Goal: Transaction & Acquisition: Purchase product/service

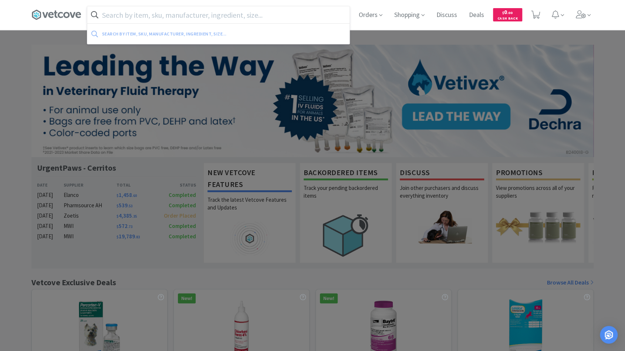
click at [320, 18] on input "text" at bounding box center [218, 14] width 262 height 17
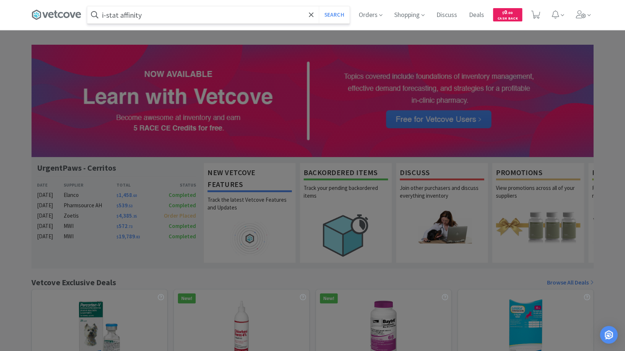
type input "i-stat affinity"
click at [319, 6] on button "Search" at bounding box center [334, 14] width 31 height 17
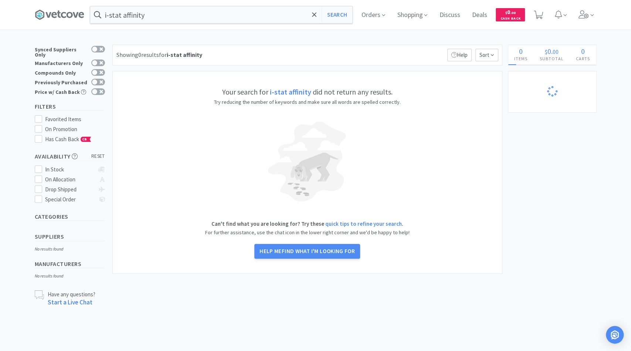
select select "1"
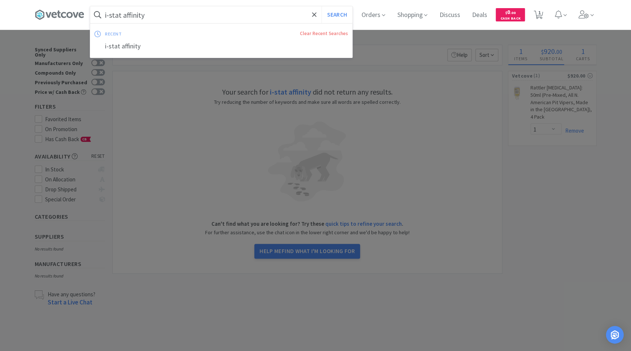
click at [101, 14] on span at bounding box center [97, 15] width 15 height 12
click at [109, 15] on input "i-stat affinity" at bounding box center [221, 14] width 262 height 17
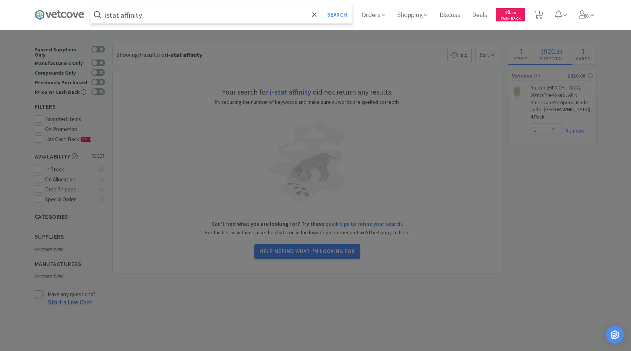
click at [322, 6] on button "Search" at bounding box center [337, 14] width 31 height 17
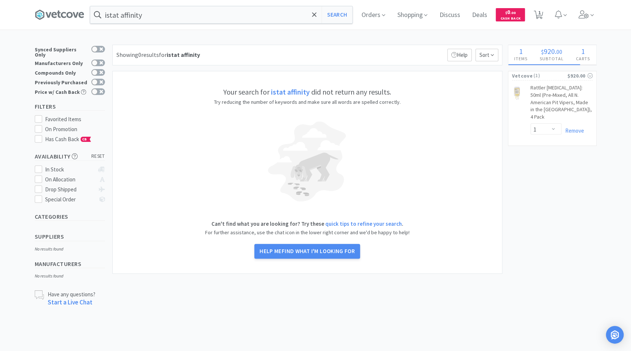
click at [278, 94] on strong "istat affinity" at bounding box center [290, 91] width 39 height 9
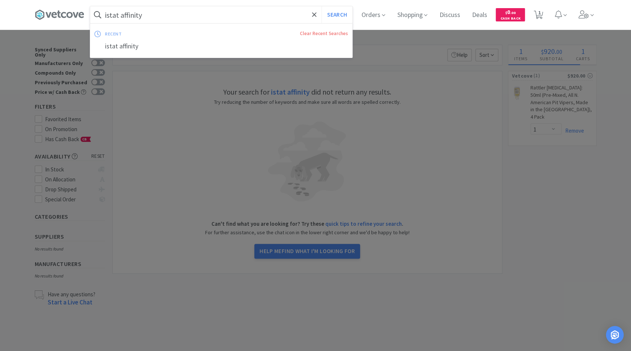
click at [119, 15] on input "istat affinity" at bounding box center [221, 14] width 262 height 17
click at [119, 16] on input "istat affinity" at bounding box center [221, 14] width 262 height 17
drag, startPoint x: 119, startPoint y: 16, endPoint x: 57, endPoint y: 7, distance: 63.1
click at [57, 7] on div "istat affinity Search recent Clear Recent Searches istat affinity Orders Shoppi…" at bounding box center [316, 15] width 562 height 30
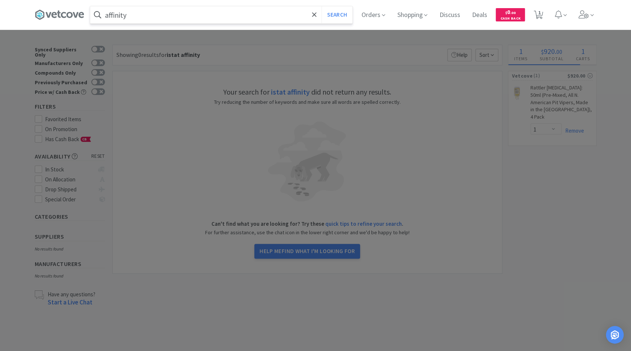
type input "affinity"
click at [322, 6] on button "Search" at bounding box center [337, 14] width 31 height 17
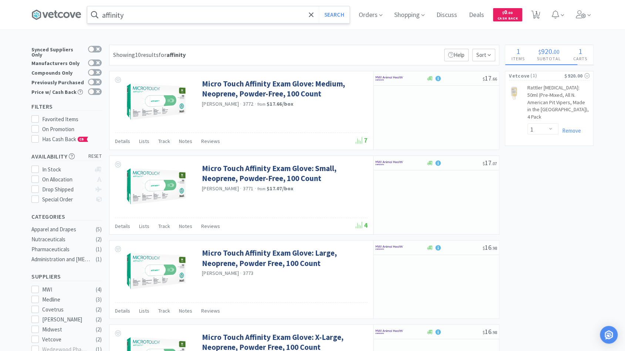
select select "1"
select select "2"
select select "1"
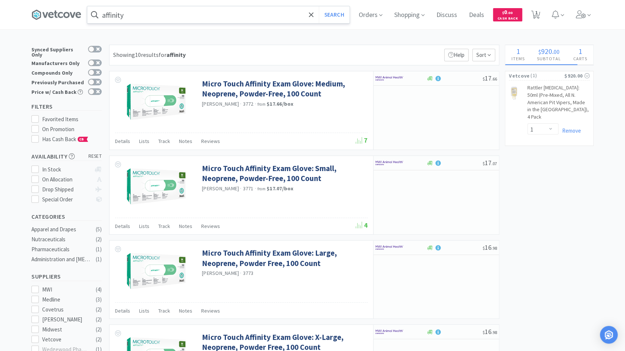
select select "10"
select select "1"
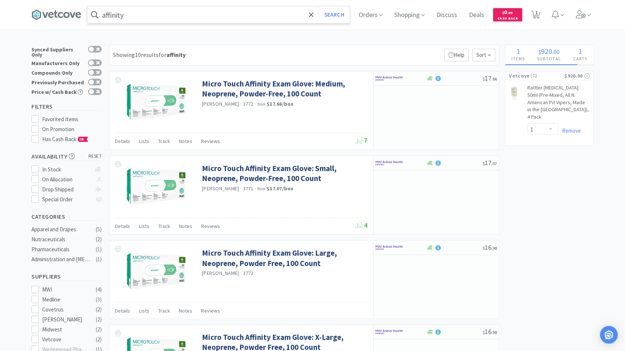
select select "1"
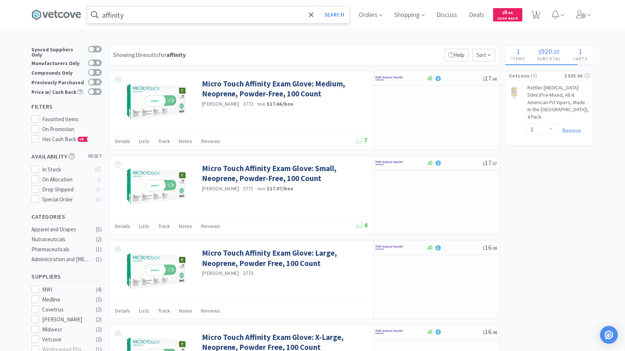
select select "4"
select select "1"
select select "10"
select select "4"
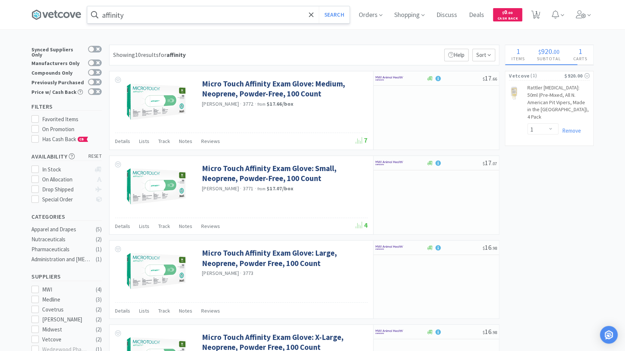
select select "2"
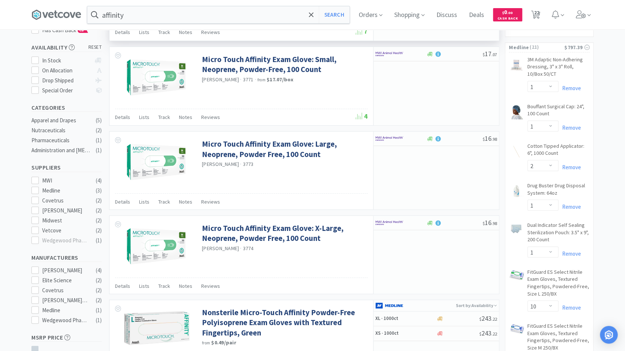
scroll to position [108, 0]
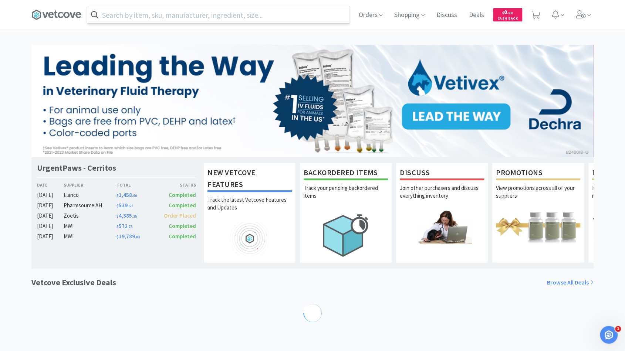
click at [309, 16] on input "text" at bounding box center [218, 14] width 262 height 17
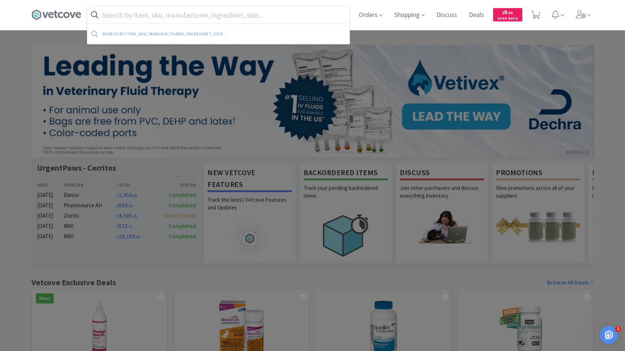
click at [309, 16] on input "text" at bounding box center [218, 14] width 262 height 17
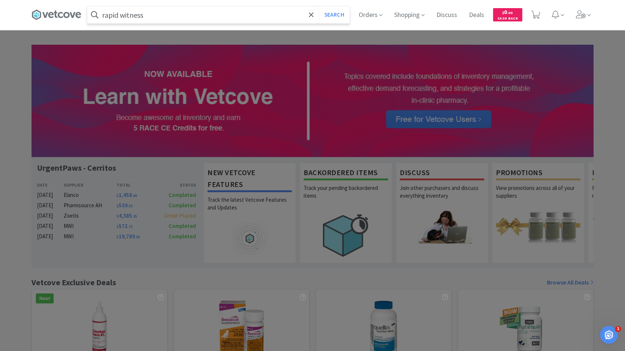
type input "rapid witness"
click at [319, 6] on button "Search" at bounding box center [334, 14] width 31 height 17
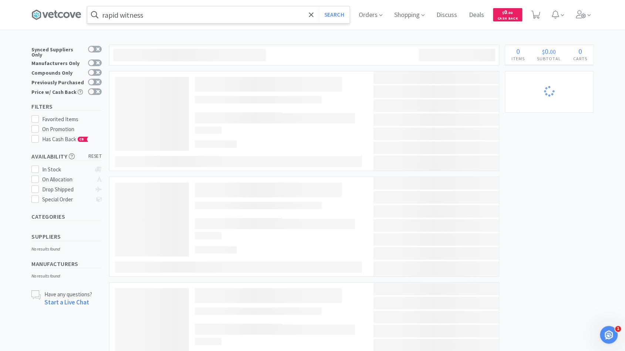
select select "1"
select select "2"
select select "1"
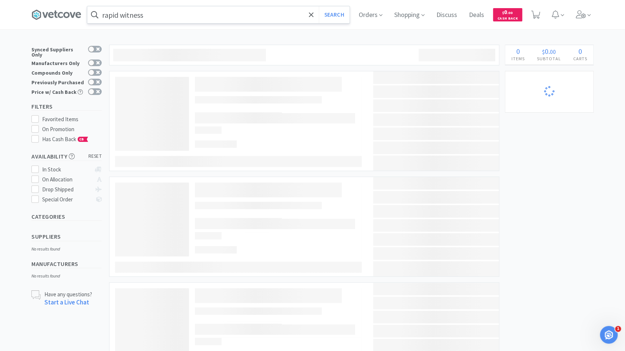
select select "1"
select select "10"
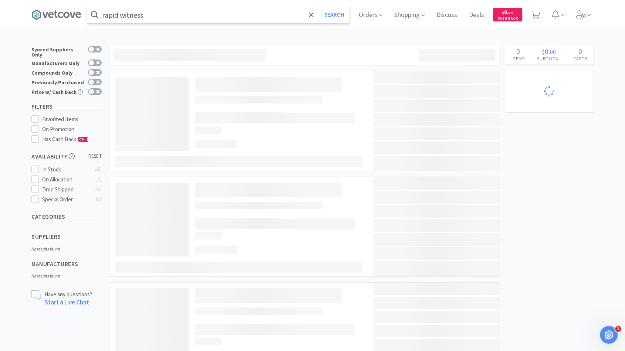
select select "1"
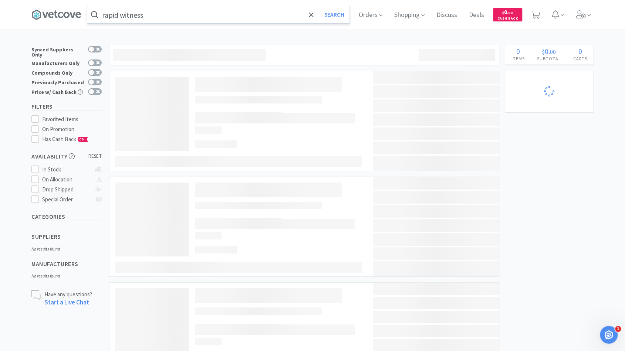
select select "1"
select select "4"
select select "1"
select select "10"
select select "4"
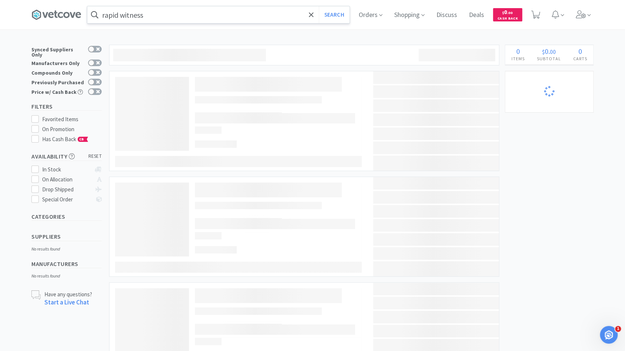
select select "4"
select select "2"
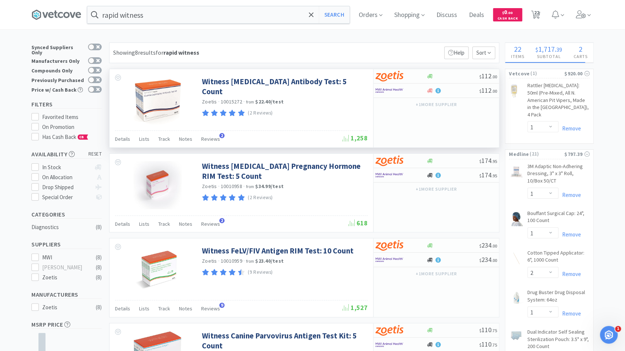
scroll to position [1, 0]
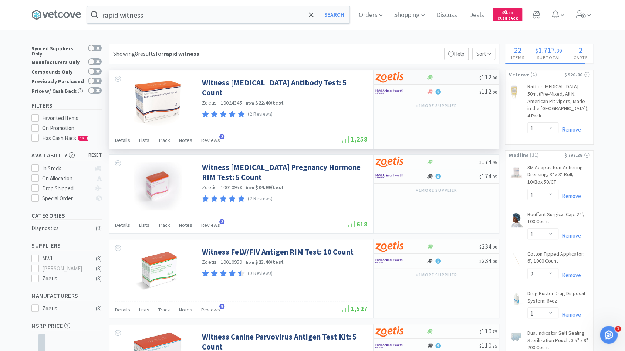
click at [459, 79] on div "$ 112 . 00" at bounding box center [436, 77] width 125 height 14
select select "1"
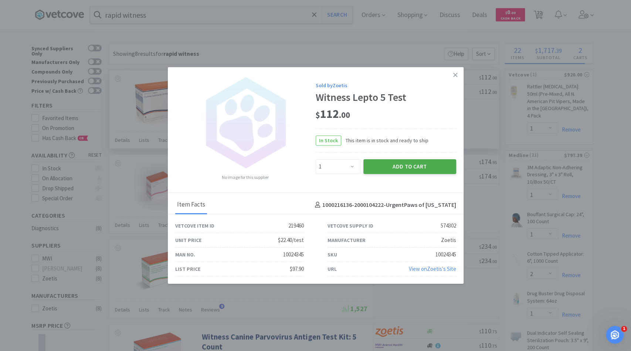
click at [410, 165] on button "Add to Cart" at bounding box center [410, 166] width 93 height 15
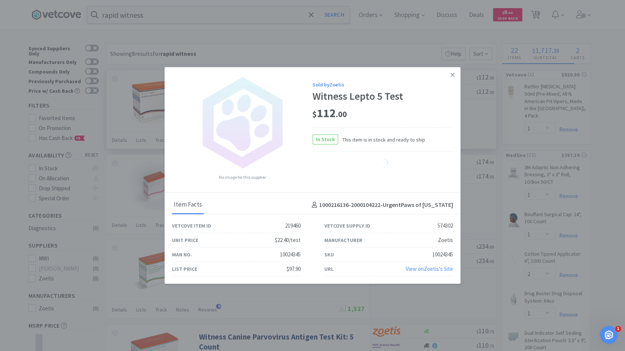
select select "1"
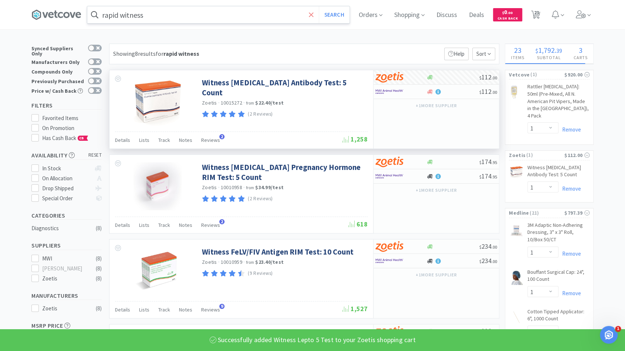
click at [312, 15] on icon at bounding box center [311, 14] width 5 height 7
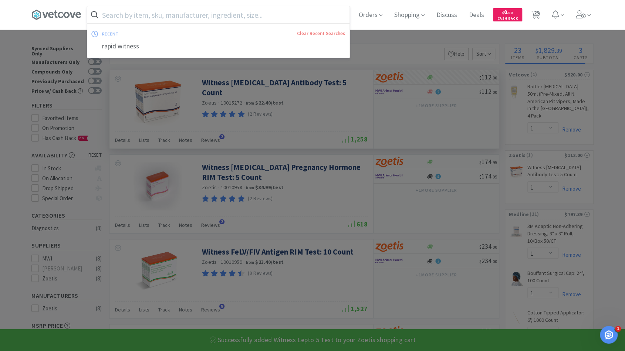
click at [296, 17] on input "text" at bounding box center [218, 14] width 262 height 17
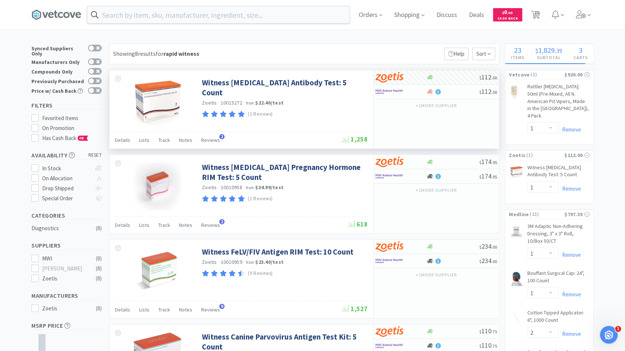
click at [21, 18] on div "Orders Shopping Discuss Discuss Deals Deals $ 0 . 00 Cash Back 23 23" at bounding box center [312, 15] width 625 height 30
click at [584, 16] on icon at bounding box center [581, 14] width 10 height 8
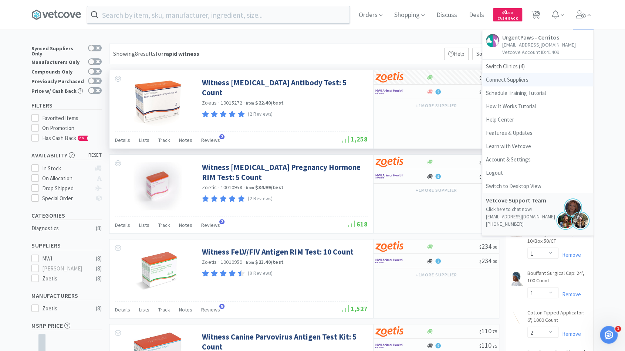
click at [544, 80] on link "Connect Suppliers" at bounding box center [537, 79] width 111 height 13
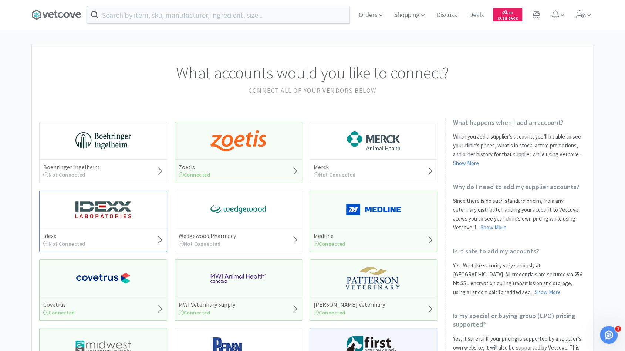
click at [149, 233] on div "Idexx Not Connected" at bounding box center [103, 240] width 127 height 24
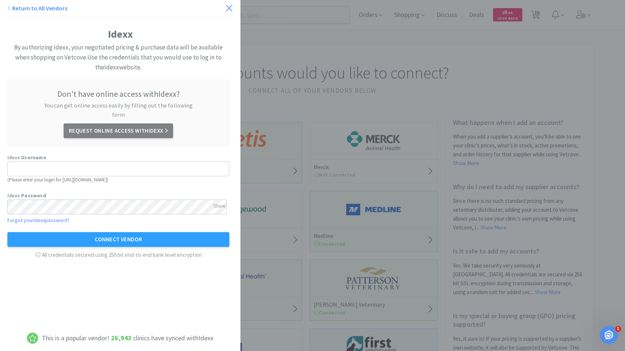
click at [225, 10] on icon at bounding box center [229, 8] width 8 height 10
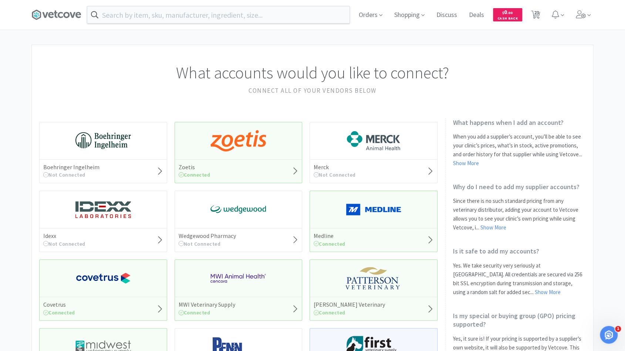
click at [613, 337] on div "Open Intercom Messenger" at bounding box center [609, 335] width 24 height 24
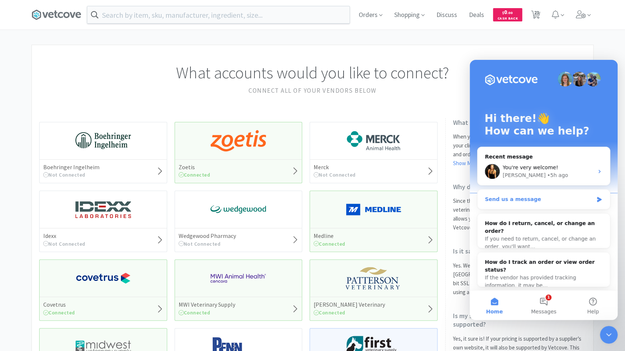
click at [536, 205] on div "Send us a message" at bounding box center [543, 200] width 132 height 20
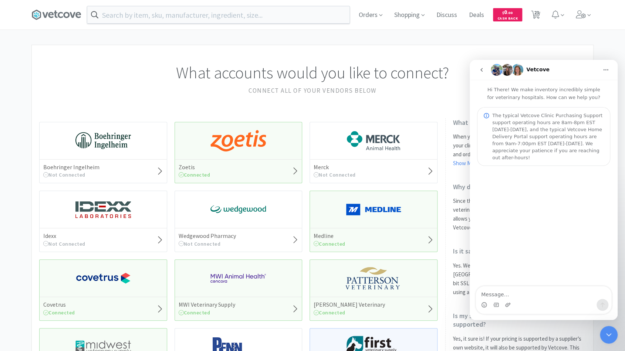
click at [477, 71] on button "go back" at bounding box center [482, 70] width 14 height 14
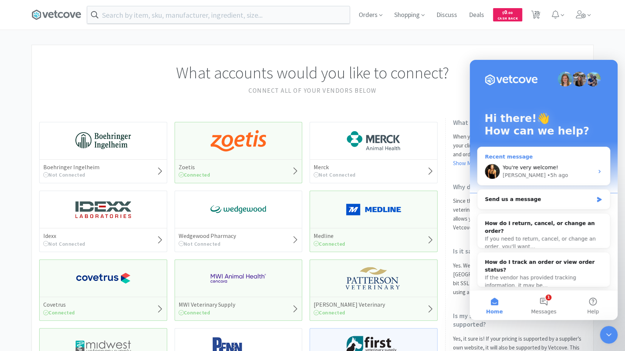
click at [547, 176] on div "• 5h ago" at bounding box center [557, 176] width 21 height 8
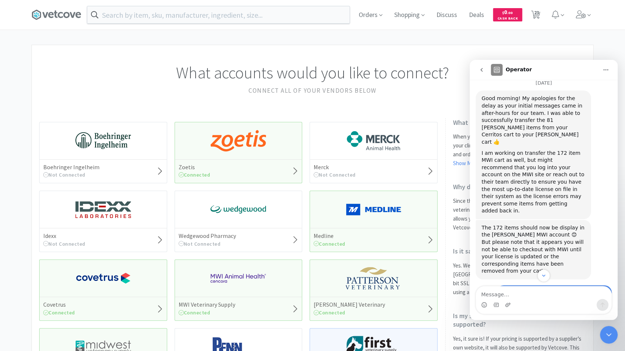
scroll to position [561, 0]
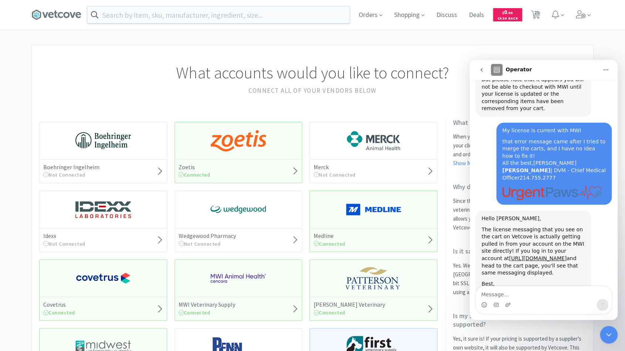
click at [482, 68] on icon "go back" at bounding box center [482, 70] width 6 height 6
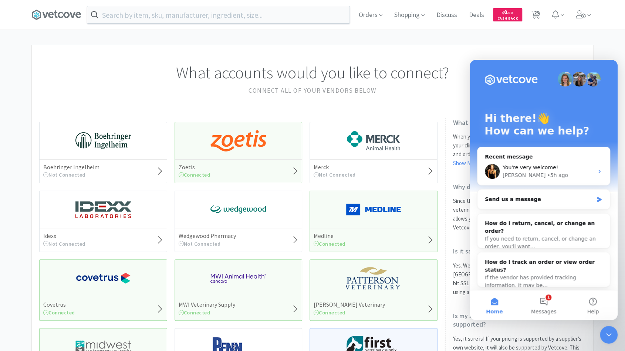
scroll to position [0, 0]
click at [435, 94] on h2 "Connect all of your vendors below" at bounding box center [312, 91] width 547 height 10
click at [145, 172] on div "Boehringer Ingelheim Not Connected" at bounding box center [103, 171] width 127 height 24
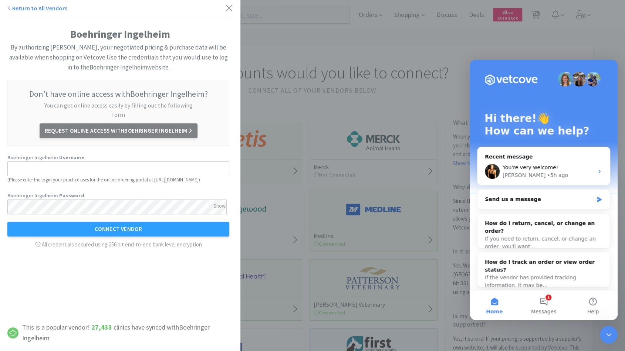
click at [217, 6] on div "Return to All Vendors" at bounding box center [120, 11] width 226 height 14
click at [560, 48] on div "Return to All Vendors Boehringer Ingelheim By authorizing Boehringer Ingelheim,…" at bounding box center [312, 175] width 625 height 351
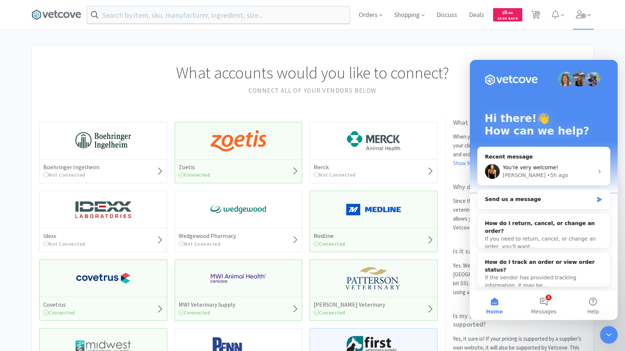
click at [579, 16] on icon at bounding box center [581, 14] width 10 height 8
click at [549, 40] on h5 "UrgentPaws - Cerritos" at bounding box center [539, 37] width 74 height 7
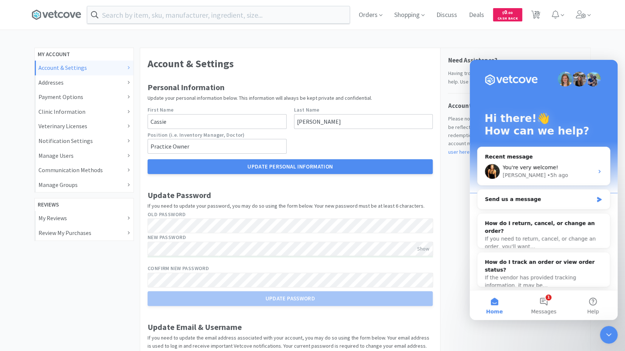
click at [617, 340] on div at bounding box center [609, 335] width 18 height 18
click at [609, 335] on icon "Close Intercom Messenger" at bounding box center [608, 335] width 9 height 9
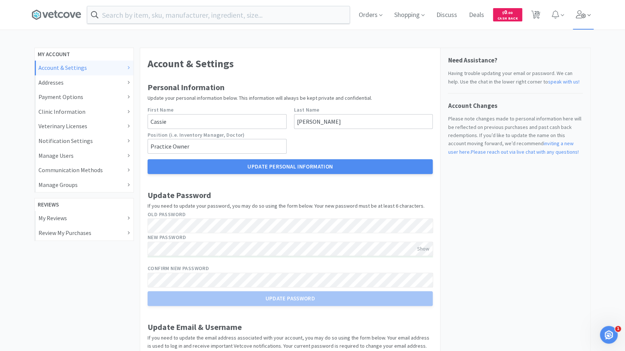
click at [583, 14] on icon at bounding box center [581, 14] width 10 height 8
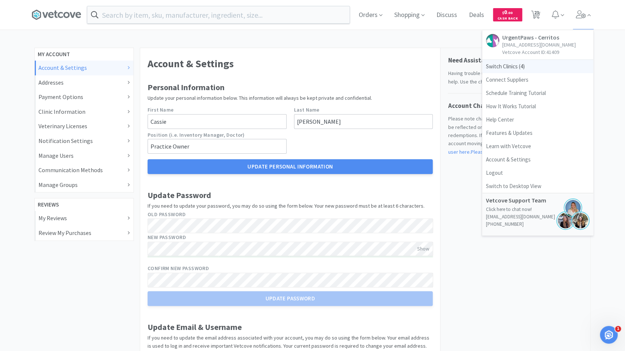
click at [526, 66] on span "Switch Clinics ( 4 )" at bounding box center [537, 66] width 111 height 13
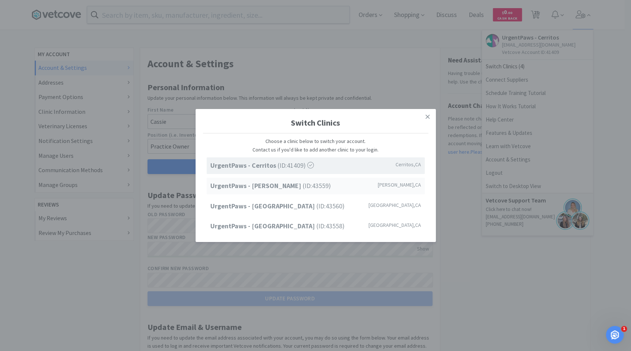
click at [313, 180] on div "UrgentPaws - Duarte (ID: 43559 ) Duarte , CA" at bounding box center [316, 186] width 218 height 17
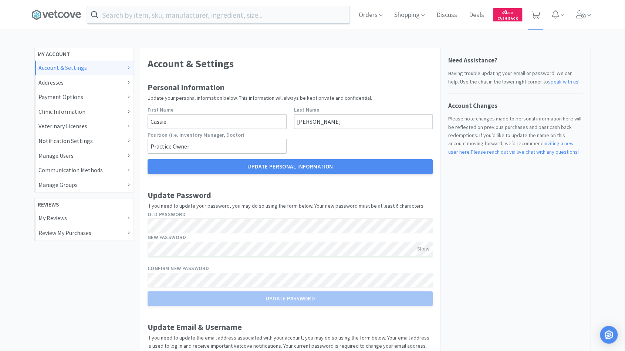
click at [531, 15] on icon at bounding box center [535, 15] width 9 height 8
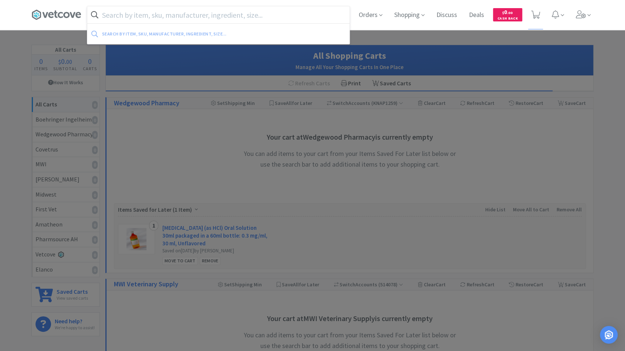
click at [128, 17] on input "text" at bounding box center [218, 14] width 262 height 17
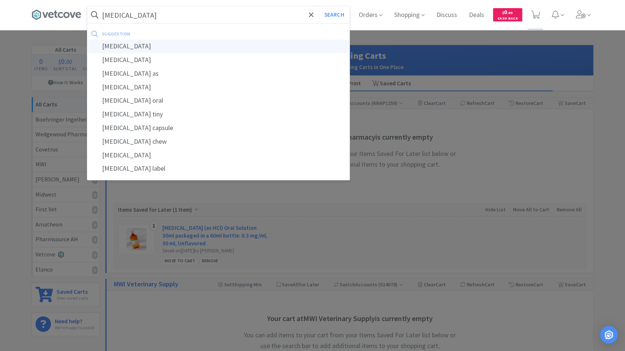
type input "[MEDICAL_DATA]"
click at [141, 45] on div "[MEDICAL_DATA]" at bounding box center [218, 47] width 262 height 14
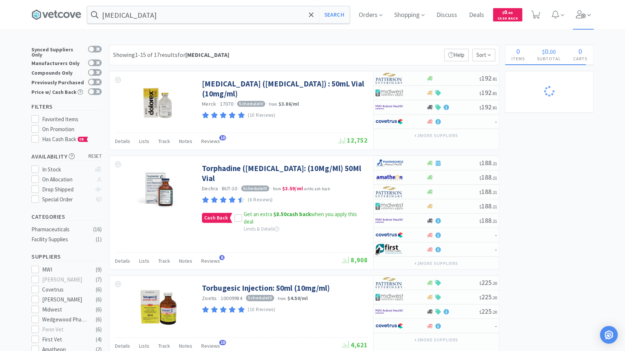
click at [586, 17] on icon at bounding box center [581, 14] width 10 height 8
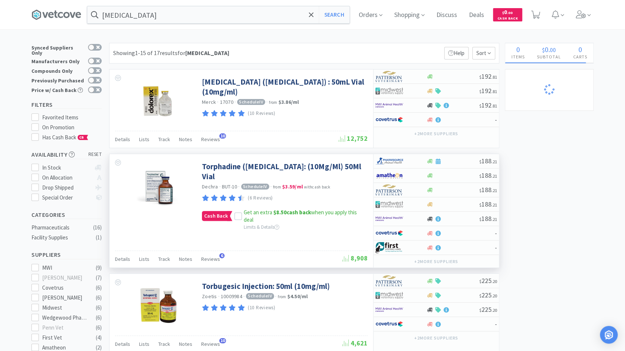
scroll to position [2, 0]
click at [238, 216] on icon at bounding box center [238, 216] width 5 height 5
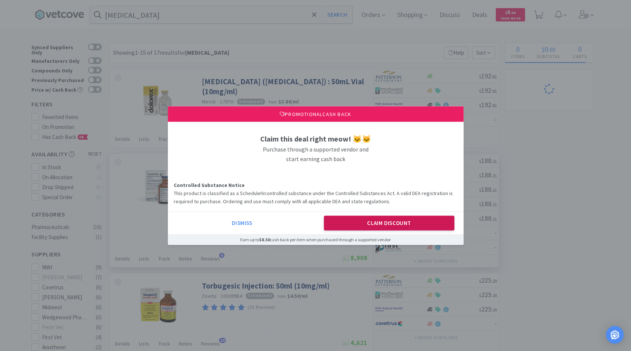
click at [361, 229] on button "Claim Discount" at bounding box center [389, 223] width 131 height 15
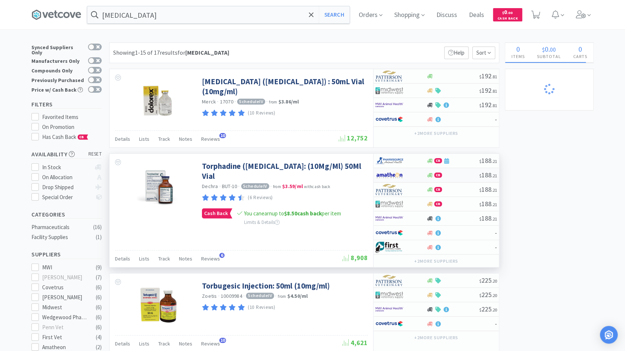
click at [457, 174] on div "CB" at bounding box center [452, 176] width 53 height 6
select select "1"
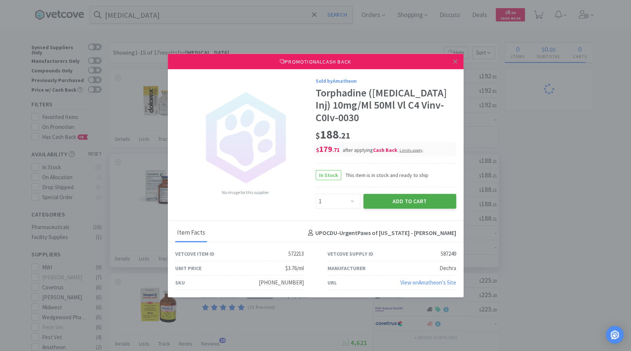
click at [425, 199] on button "Add to Cart" at bounding box center [410, 201] width 93 height 15
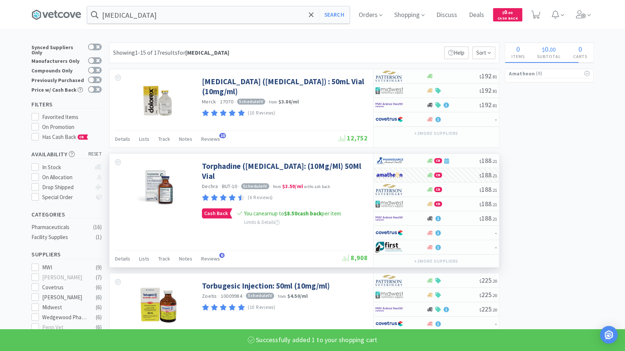
select select "1"
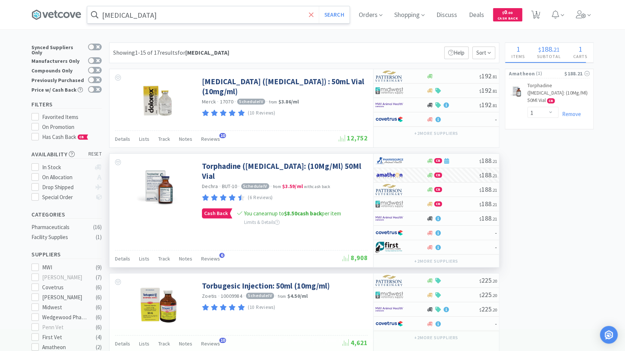
click at [311, 14] on icon at bounding box center [311, 14] width 5 height 7
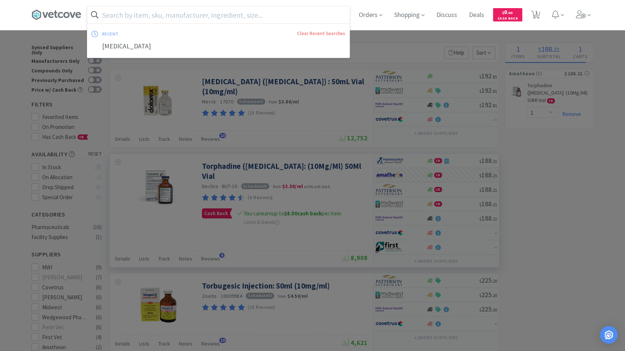
click at [278, 17] on input "text" at bounding box center [218, 14] width 262 height 17
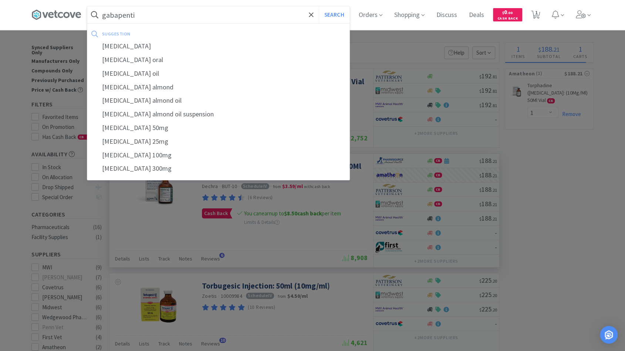
type input "[MEDICAL_DATA]"
drag, startPoint x: 151, startPoint y: 17, endPoint x: 78, endPoint y: 23, distance: 72.7
click at [78, 23] on div "[MEDICAL_DATA] Search suggestion [MEDICAL_DATA] [MEDICAL_DATA] oral [MEDICAL_DA…" at bounding box center [312, 15] width 562 height 30
type input "[MEDICAL_DATA]"
click at [319, 6] on button "Search" at bounding box center [334, 14] width 31 height 17
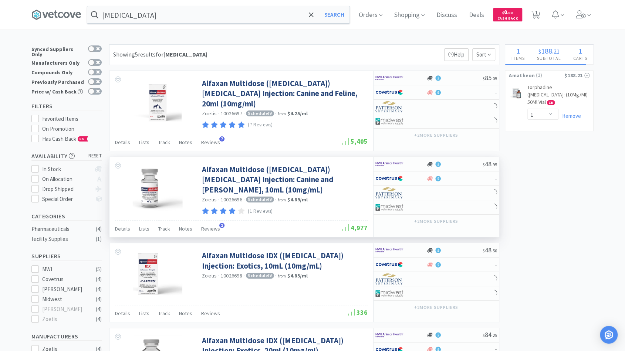
scroll to position [0, 0]
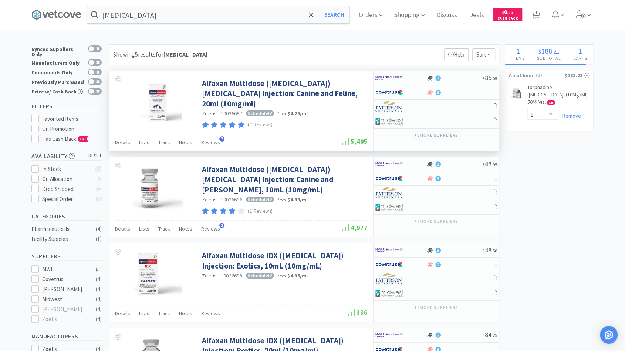
click at [430, 136] on button "+ 2 more supplier s" at bounding box center [436, 135] width 51 height 10
click at [430, 135] on button "+ 2 more supplier s" at bounding box center [436, 135] width 51 height 10
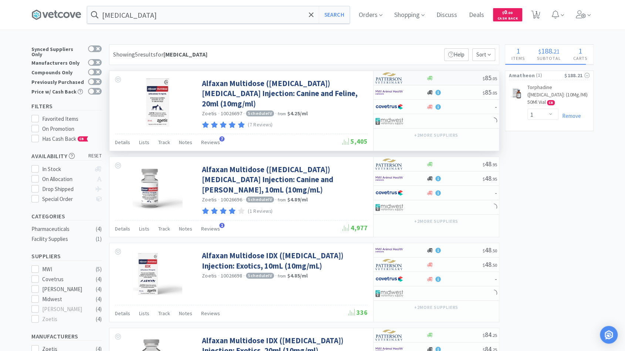
click at [448, 80] on div "$ 85 . 05" at bounding box center [436, 78] width 125 height 14
select select "1"
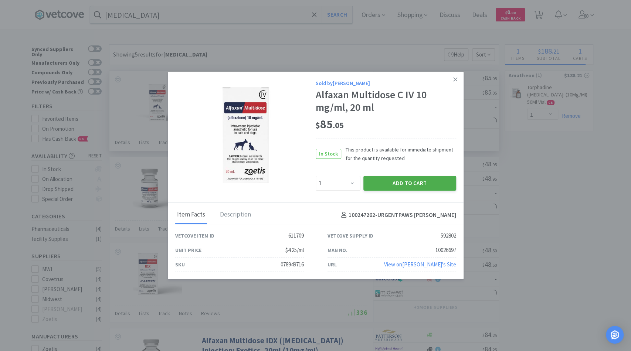
click at [412, 184] on button "Add to Cart" at bounding box center [410, 183] width 93 height 15
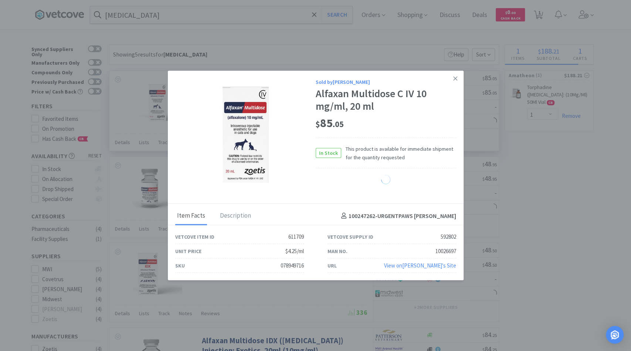
select select "1"
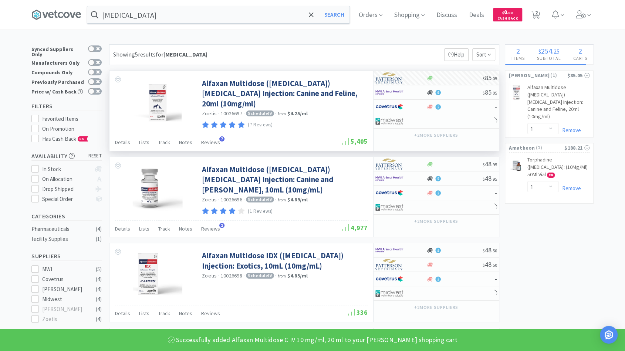
click at [313, 16] on icon at bounding box center [311, 14] width 4 height 4
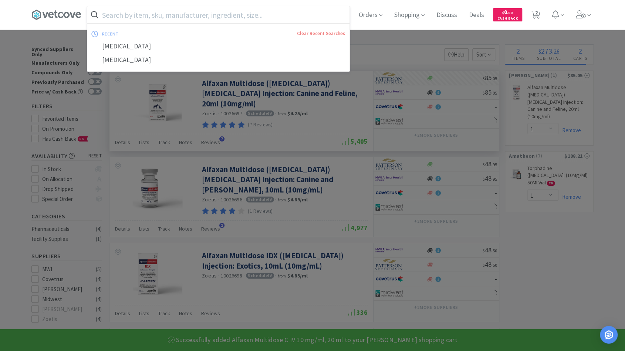
click at [283, 13] on input "text" at bounding box center [218, 14] width 262 height 17
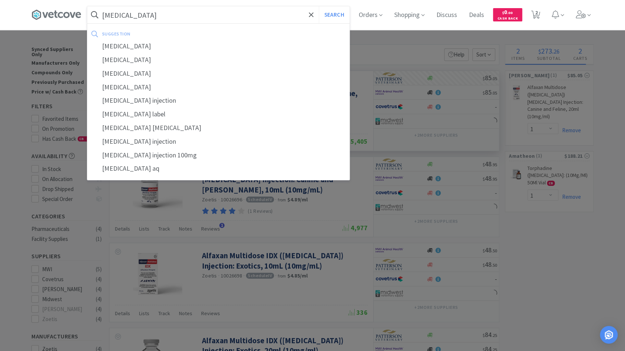
type input "[MEDICAL_DATA]"
click at [319, 6] on button "Search" at bounding box center [334, 14] width 31 height 17
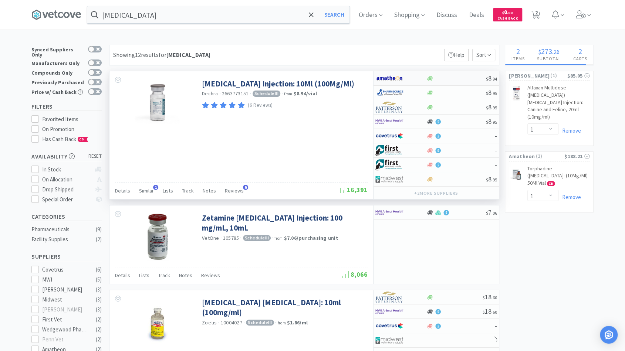
click at [459, 78] on div at bounding box center [456, 79] width 60 height 6
select select "1"
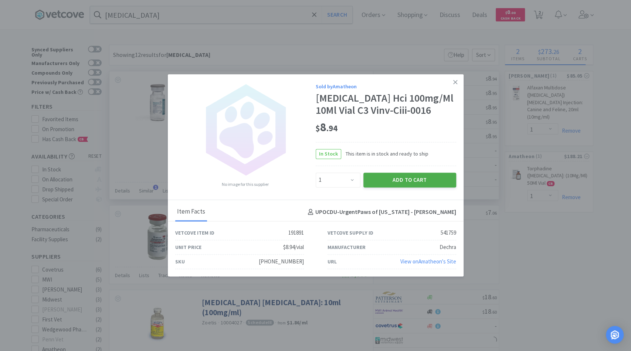
click at [412, 180] on button "Add to Cart" at bounding box center [410, 180] width 93 height 15
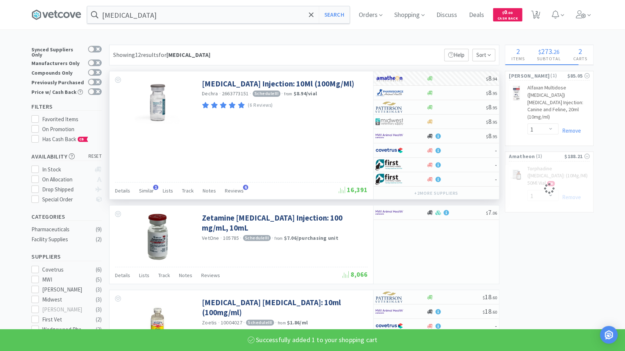
select select "1"
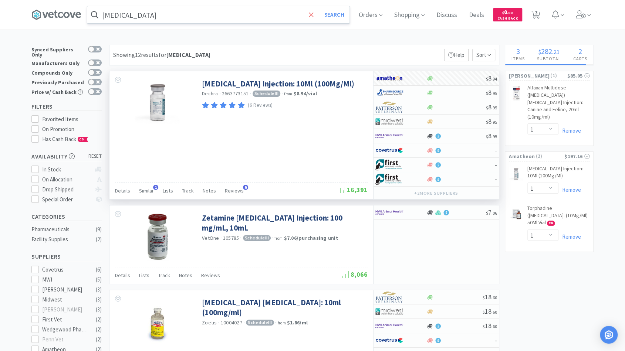
click at [314, 17] on icon at bounding box center [311, 14] width 5 height 7
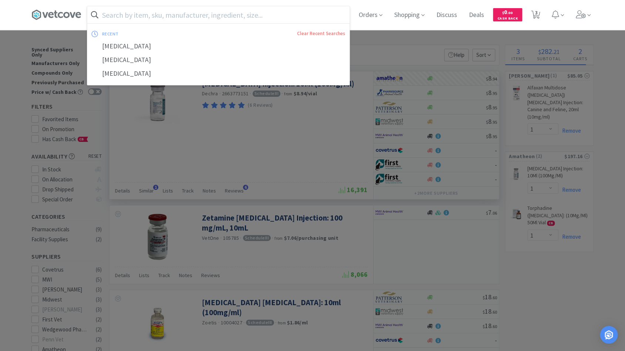
click at [270, 15] on input "text" at bounding box center [218, 14] width 262 height 17
click at [177, 20] on input "text" at bounding box center [218, 14] width 262 height 17
type input "m"
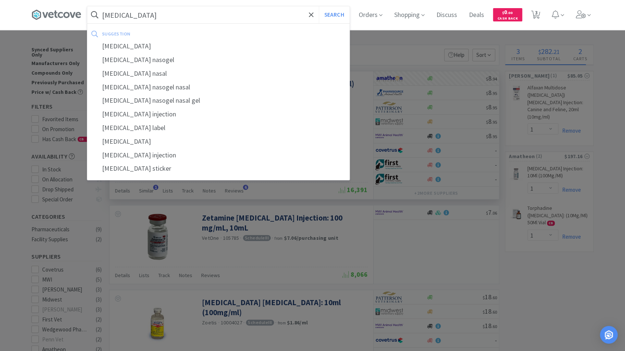
type input "[MEDICAL_DATA]"
click at [319, 6] on button "Search" at bounding box center [334, 14] width 31 height 17
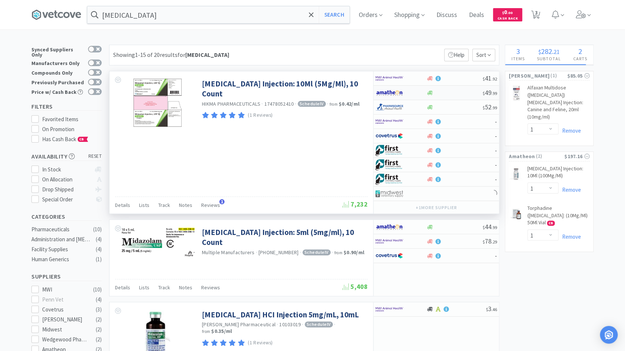
click at [443, 90] on div at bounding box center [454, 93] width 57 height 6
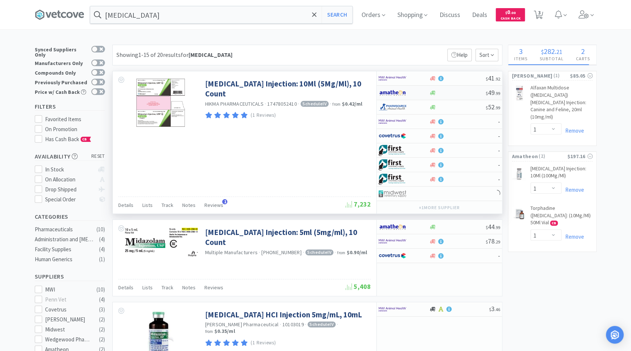
select select "1"
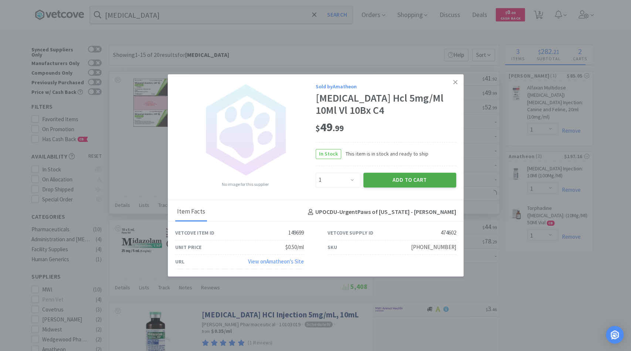
click at [408, 182] on button "Add to Cart" at bounding box center [410, 180] width 93 height 15
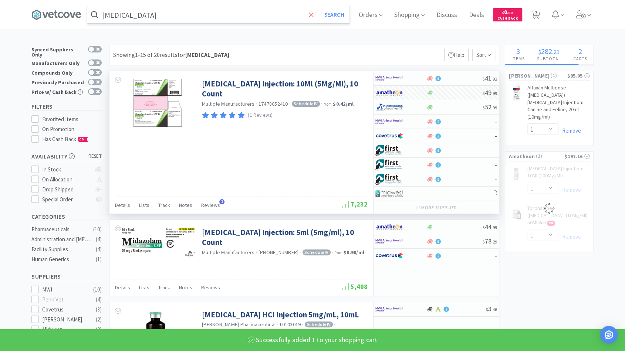
select select "1"
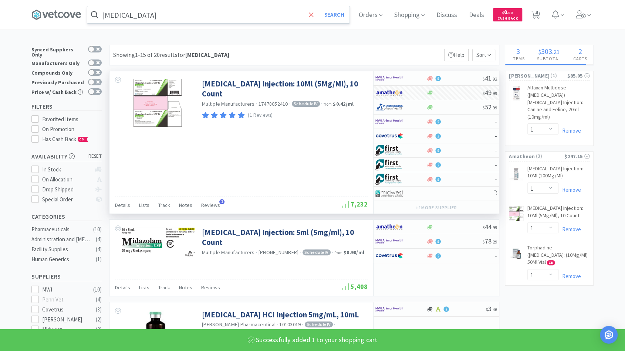
click at [313, 14] on icon at bounding box center [311, 14] width 4 height 4
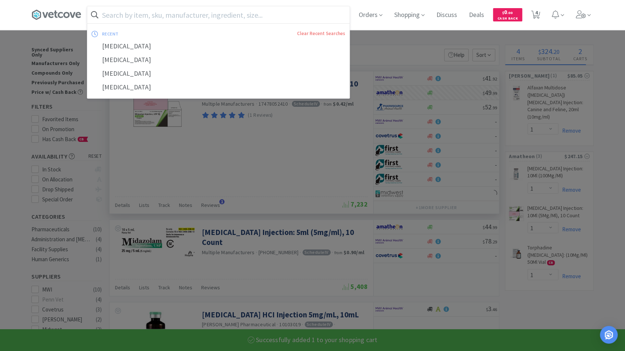
click at [297, 16] on input "text" at bounding box center [218, 14] width 262 height 17
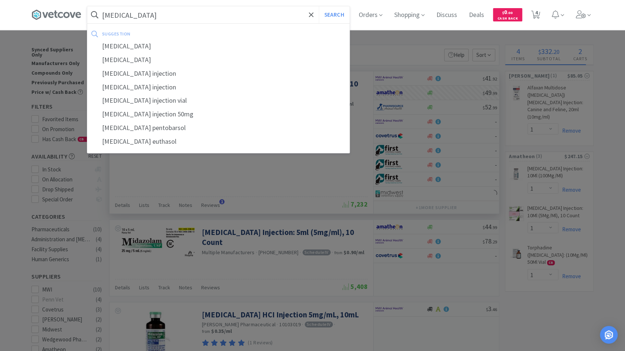
type input "[MEDICAL_DATA]"
click at [319, 6] on button "Search" at bounding box center [334, 14] width 31 height 17
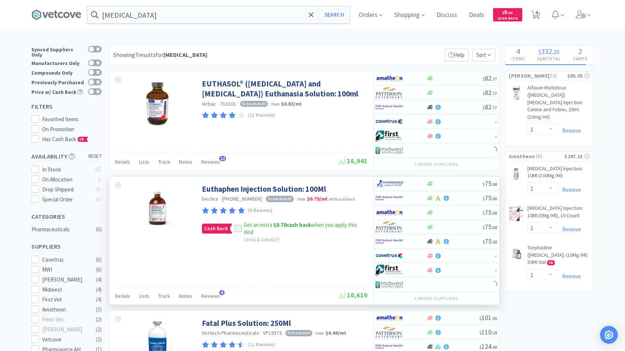
click at [236, 229] on icon at bounding box center [238, 228] width 5 height 5
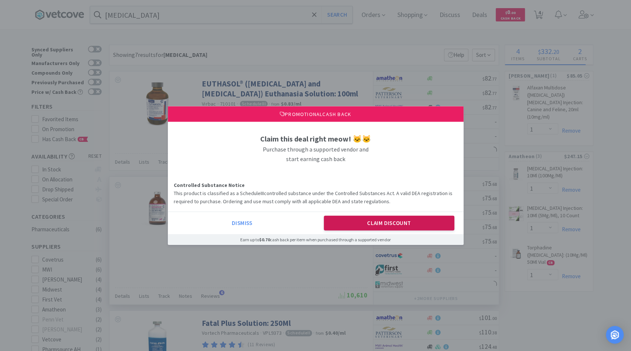
click at [357, 226] on button "Claim Discount" at bounding box center [389, 223] width 131 height 15
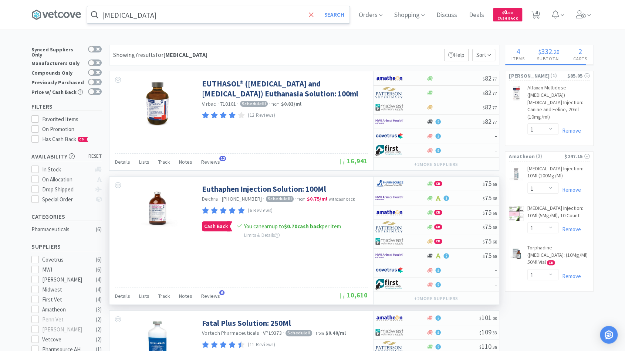
click at [313, 16] on icon at bounding box center [311, 14] width 4 height 4
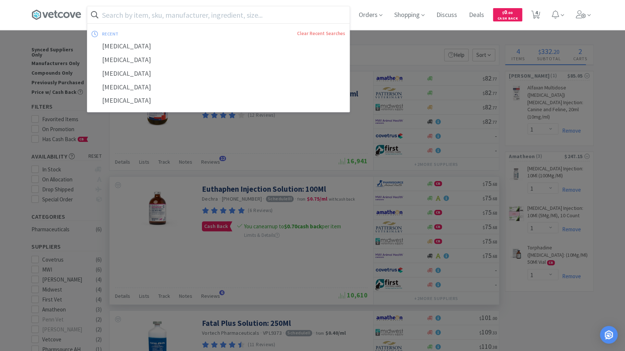
click at [290, 135] on div at bounding box center [312, 175] width 625 height 351
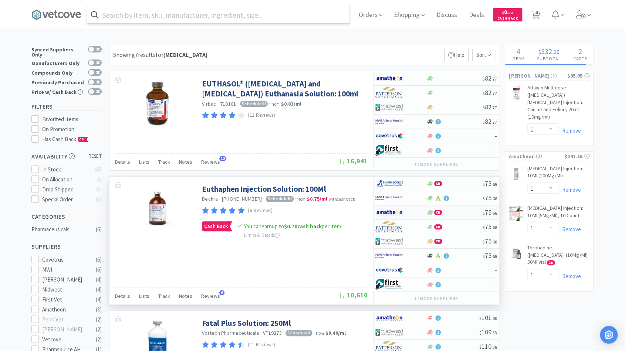
click at [458, 214] on div "CB $ 75 . 68" at bounding box center [436, 213] width 125 height 14
select select "1"
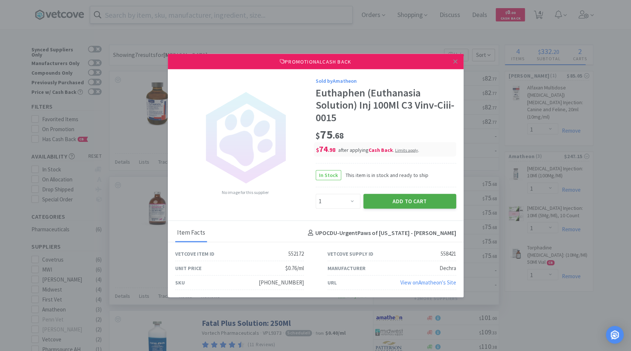
click at [377, 197] on button "Add to Cart" at bounding box center [410, 201] width 93 height 15
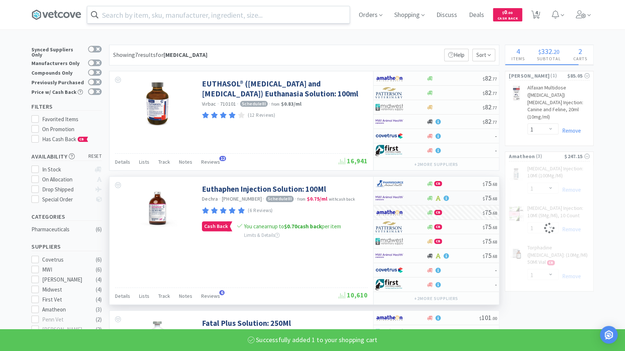
select select "1"
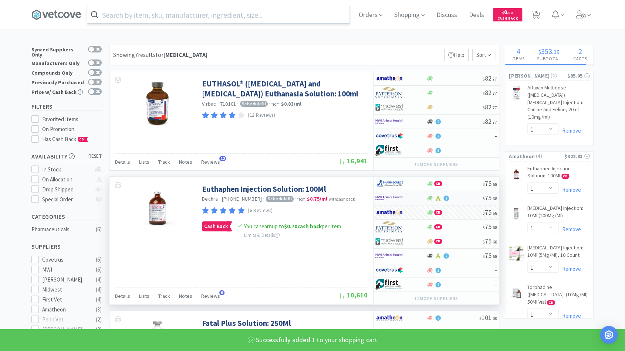
scroll to position [6, 0]
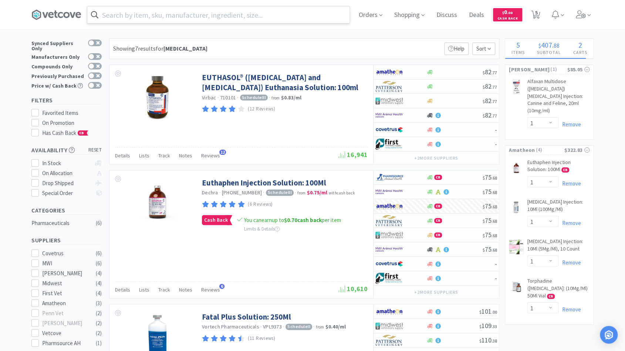
click at [211, 21] on input "text" at bounding box center [218, 14] width 262 height 17
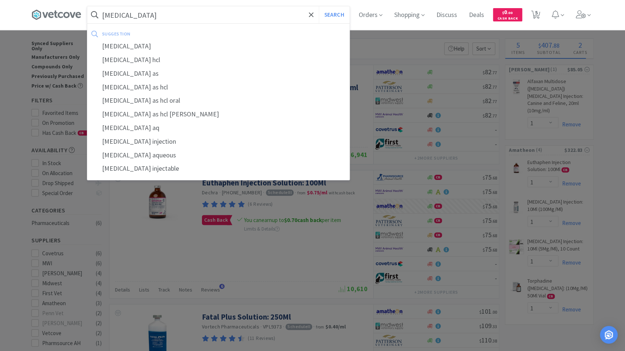
type input "[MEDICAL_DATA]"
click at [319, 6] on button "Search" at bounding box center [334, 14] width 31 height 17
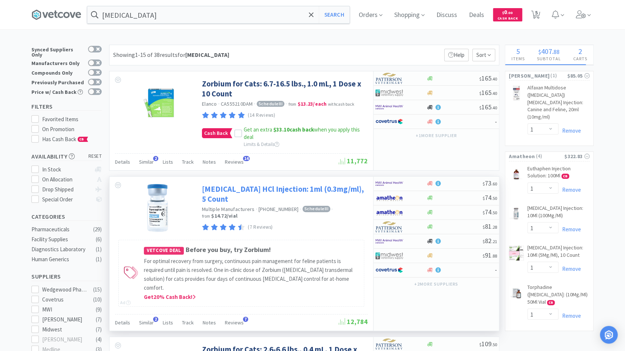
scroll to position [1, 0]
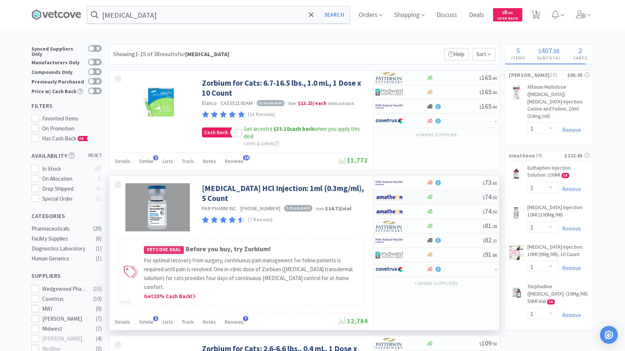
click at [465, 200] on div "$ 74 . 50" at bounding box center [436, 197] width 125 height 14
select select "1"
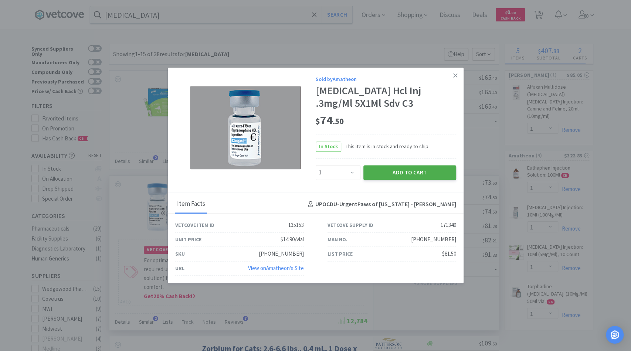
click at [422, 174] on button "Add to Cart" at bounding box center [410, 172] width 93 height 15
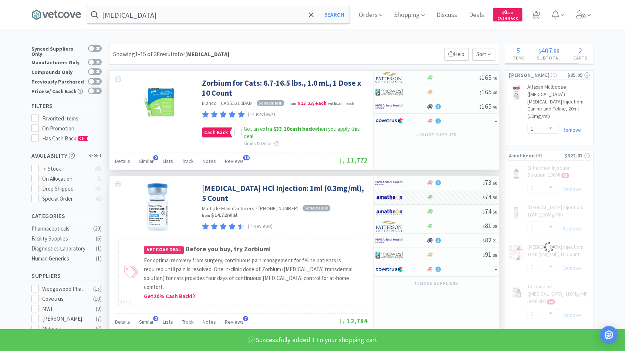
select select "1"
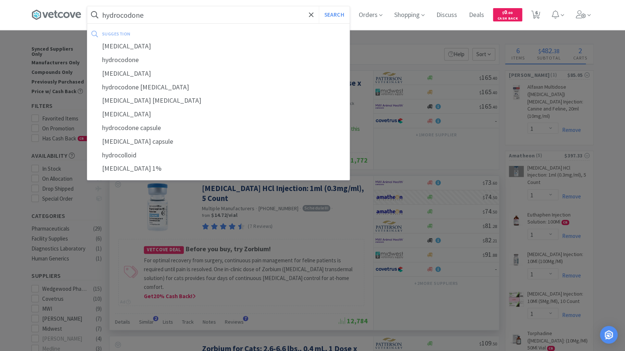
type input "hydrocodone"
click at [319, 6] on button "Search" at bounding box center [334, 14] width 31 height 17
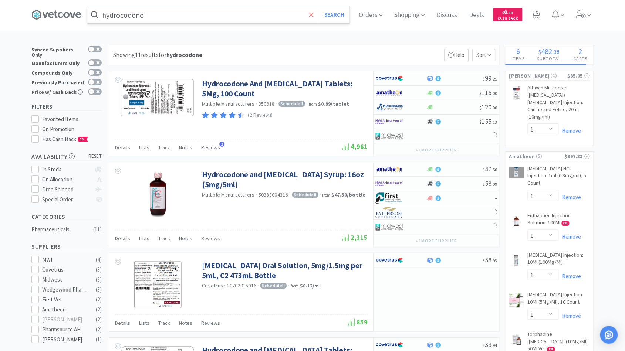
click at [314, 17] on icon at bounding box center [311, 14] width 5 height 7
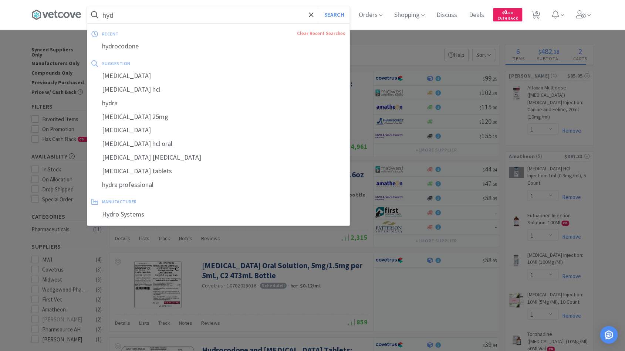
type input "hyd"
click at [313, 13] on icon at bounding box center [311, 14] width 4 height 4
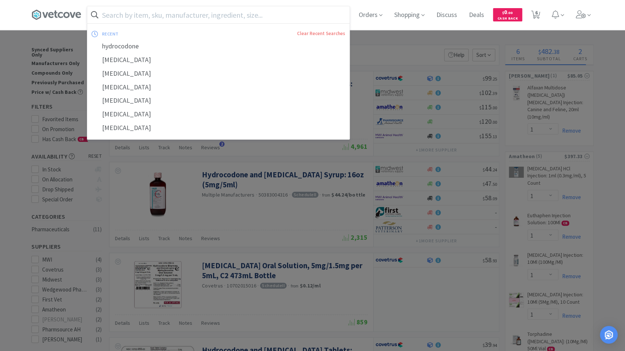
click at [269, 13] on input "text" at bounding box center [218, 14] width 262 height 17
click at [540, 16] on icon at bounding box center [535, 15] width 9 height 8
select select "1"
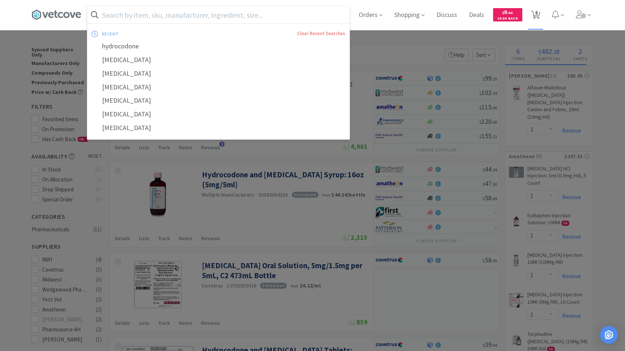
select select "1"
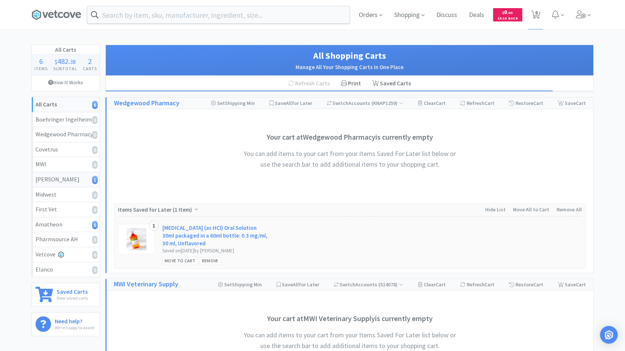
click at [53, 179] on div "[PERSON_NAME] 1" at bounding box center [66, 180] width 60 height 10
select select "1"
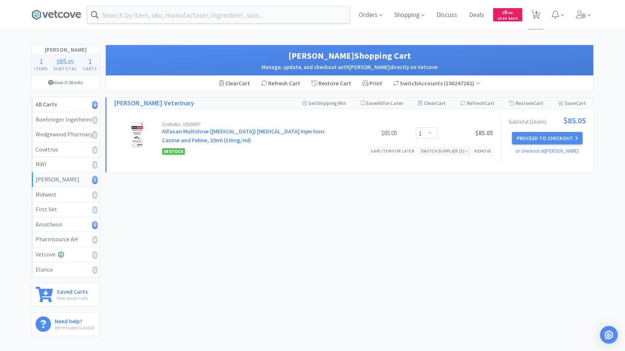
click at [445, 151] on div "Switch Supplier ( 3 )" at bounding box center [444, 151] width 47 height 7
click at [220, 269] on div "[PERSON_NAME] Shopping Cart Manage, update, and checkout with [PERSON_NAME] dir…" at bounding box center [349, 190] width 488 height 290
click at [64, 226] on div "Amatheon 5" at bounding box center [66, 225] width 60 height 10
select select "1"
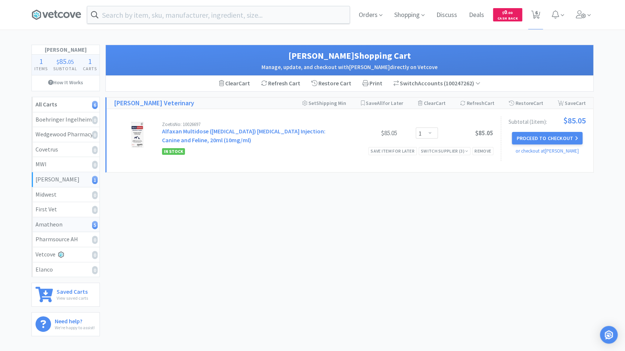
select select "1"
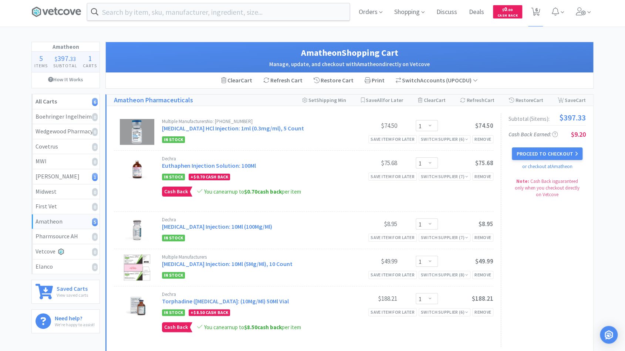
scroll to position [2, 0]
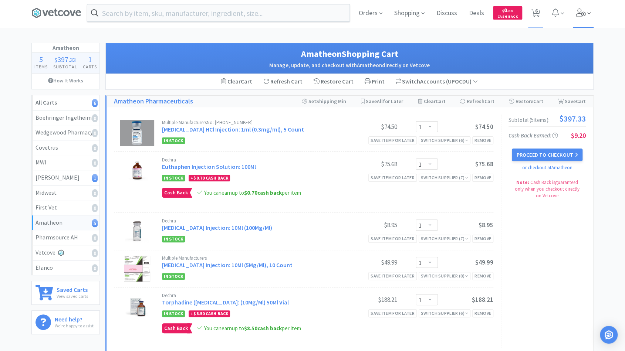
click at [577, 12] on icon at bounding box center [581, 13] width 10 height 8
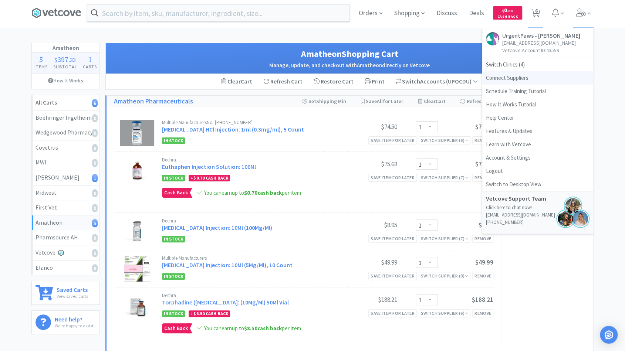
click at [531, 78] on link "Connect Suppliers" at bounding box center [537, 77] width 111 height 13
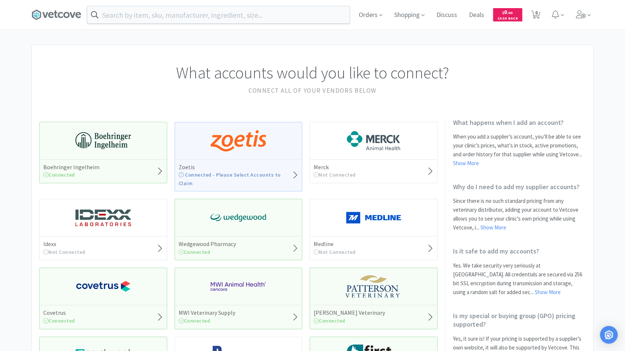
click at [260, 169] on h5 "Zoetis" at bounding box center [235, 167] width 113 height 8
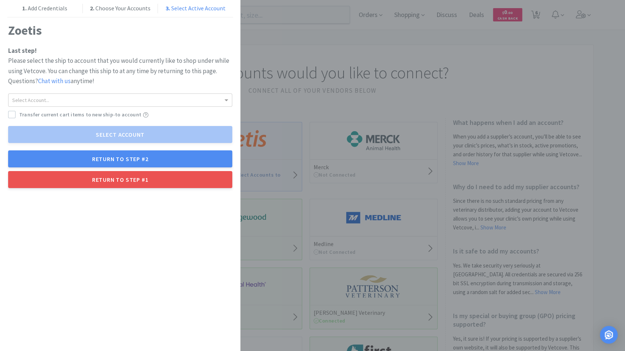
click at [95, 91] on div "Last step! Please select the ship to account that you would currently like to s…" at bounding box center [120, 117] width 224 height 142
click at [95, 94] on div "Select Account..." at bounding box center [120, 100] width 223 height 13
click at [98, 88] on div "Last step! Please select the ship to account that you would currently like to s…" at bounding box center [120, 117] width 224 height 142
click at [213, 29] on h1 "Zoetis" at bounding box center [120, 30] width 224 height 16
click at [206, 27] on h1 "Zoetis" at bounding box center [120, 30] width 224 height 16
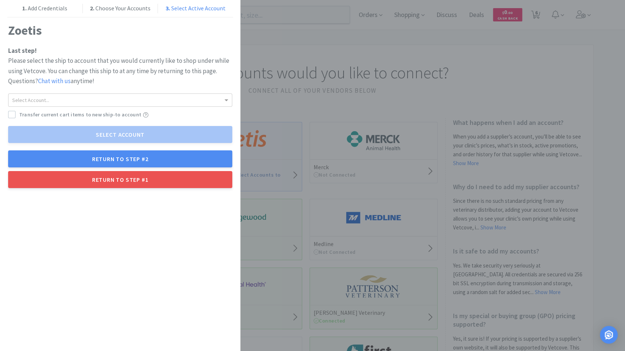
click at [270, 331] on div "1. Add Credentials 2. Choose Your Accounts 3. Select Active Account Zoetis Last…" at bounding box center [312, 175] width 625 height 351
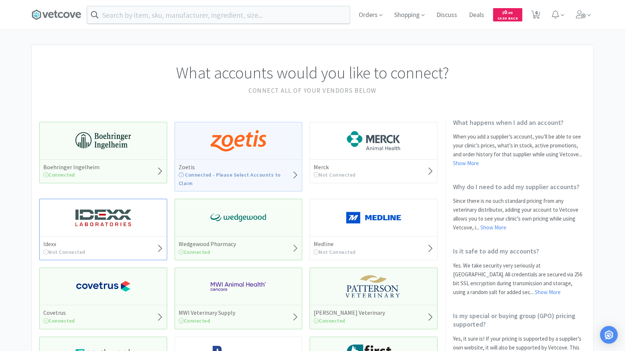
click at [146, 237] on div "Idexx Not Connected" at bounding box center [103, 248] width 127 height 24
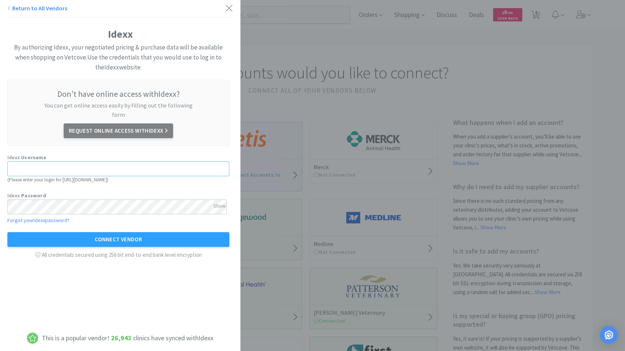
click at [117, 162] on input "text" at bounding box center [118, 169] width 222 height 15
type input "[PERSON_NAME][EMAIL_ADDRESS][PERSON_NAME][DOMAIN_NAME]"
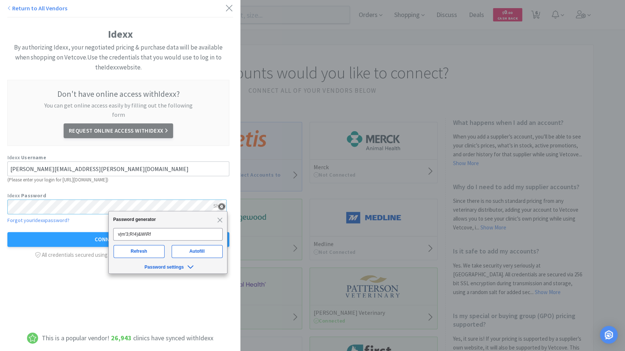
click button "Connect Vendor" at bounding box center [118, 239] width 222 height 15
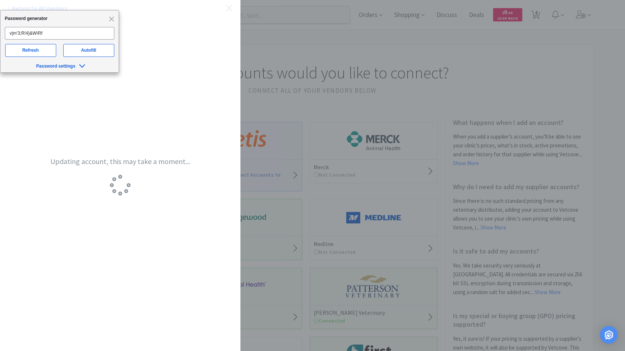
click at [112, 15] on div "Password generator Close" at bounding box center [59, 18] width 118 height 17
click at [111, 19] on span "Close" at bounding box center [111, 19] width 6 height 6
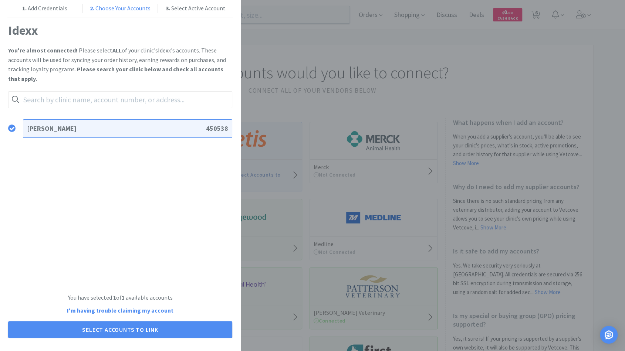
click at [120, 195] on div "URGENTPAWS - [PERSON_NAME] 450538" at bounding box center [120, 201] width 224 height 170
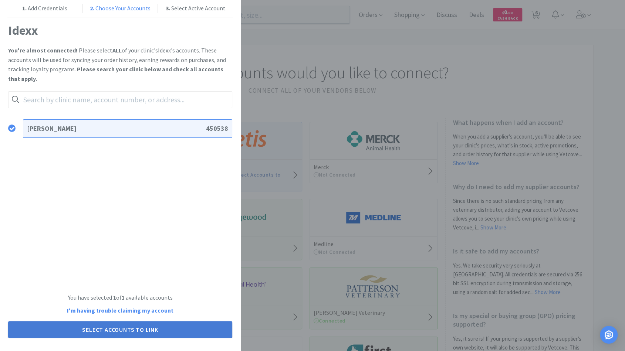
click at [121, 332] on button "Select Accounts to Link" at bounding box center [120, 329] width 224 height 17
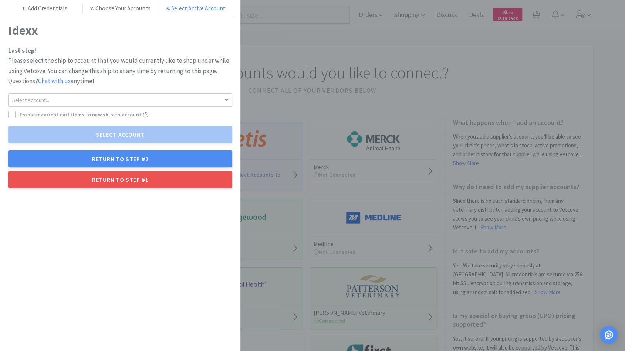
click at [161, 99] on div "Select Account..." at bounding box center [120, 100] width 223 height 13
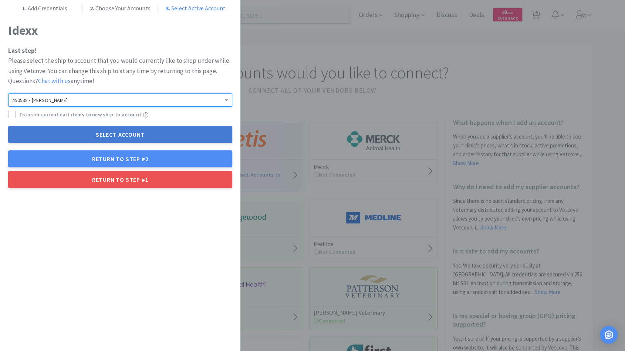
click at [148, 136] on button "Select Account" at bounding box center [120, 134] width 224 height 17
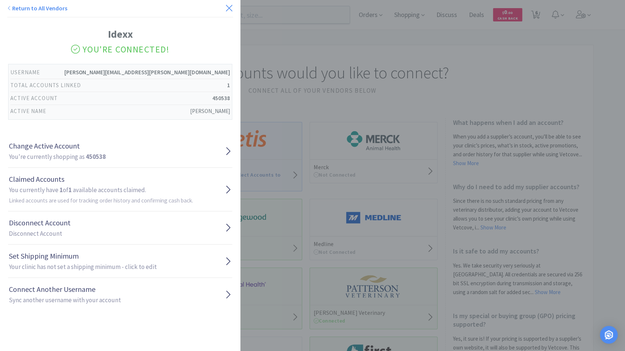
click at [226, 9] on icon at bounding box center [229, 8] width 6 height 6
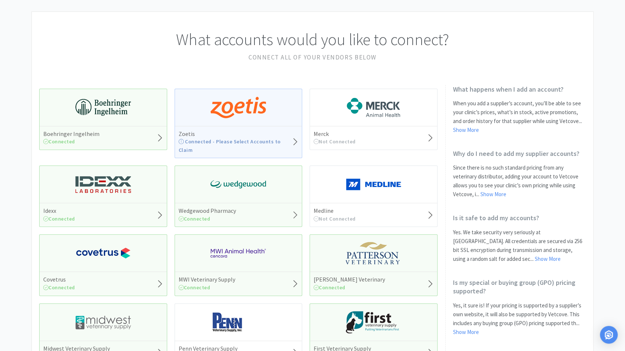
scroll to position [33, 0]
click at [247, 143] on span "Connected - Please Select Accounts to Claim" at bounding box center [230, 146] width 102 height 15
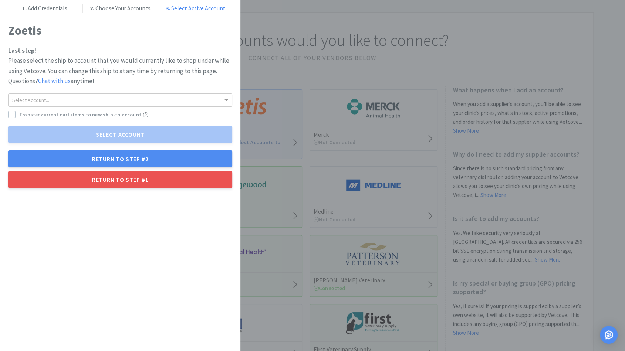
click at [63, 113] on span "Transfer current cart items to new ship-to account" at bounding box center [80, 115] width 122 height 8
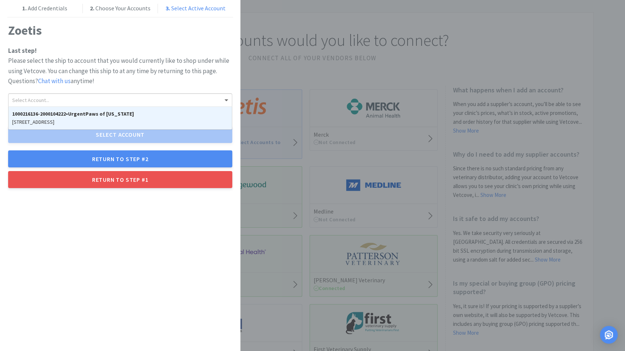
click at [64, 97] on div "Select Account..." at bounding box center [120, 100] width 223 height 13
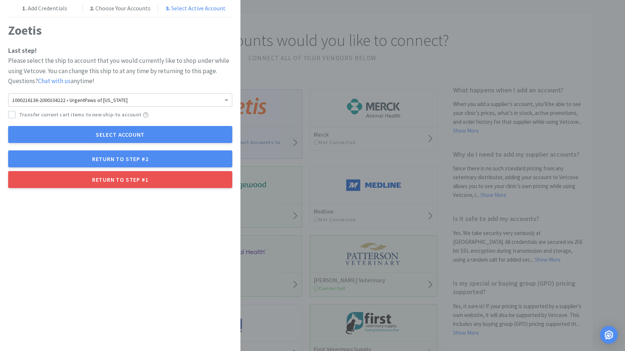
click at [108, 213] on div "1. Add Credentials 2. Choose Your Accounts 3. Select Active Account Zoetis Last…" at bounding box center [120, 175] width 240 height 351
click at [257, 24] on div "1. Add Credentials 2. Choose Your Accounts 3. Select Active Account Zoetis Last…" at bounding box center [312, 175] width 625 height 351
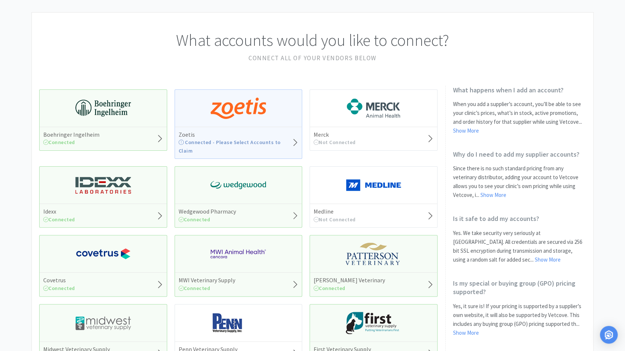
click at [476, 43] on h1 "What accounts would you like to connect?" at bounding box center [312, 40] width 547 height 26
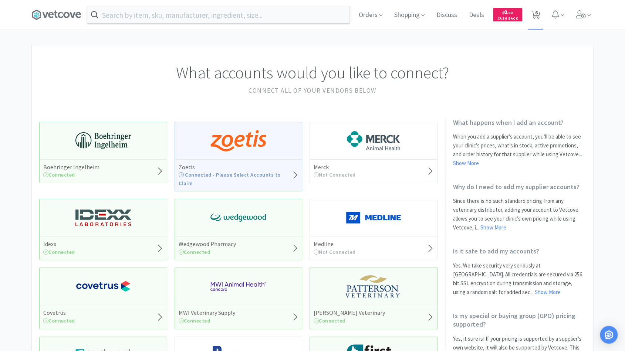
click at [536, 14] on span "6" at bounding box center [536, 13] width 3 height 30
select select "1"
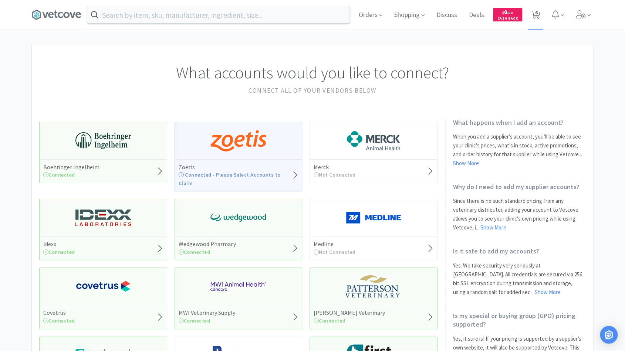
select select "1"
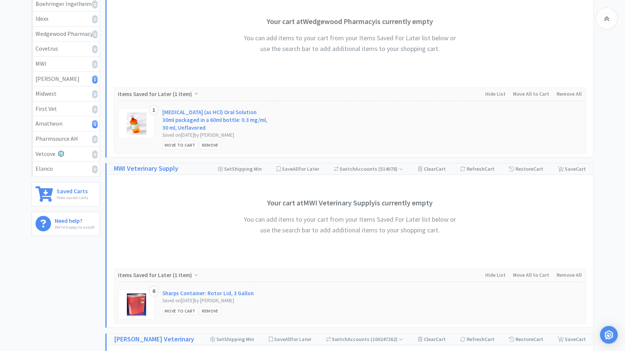
scroll to position [115, 0]
click at [179, 145] on div "Move to Cart" at bounding box center [180, 146] width 36 height 8
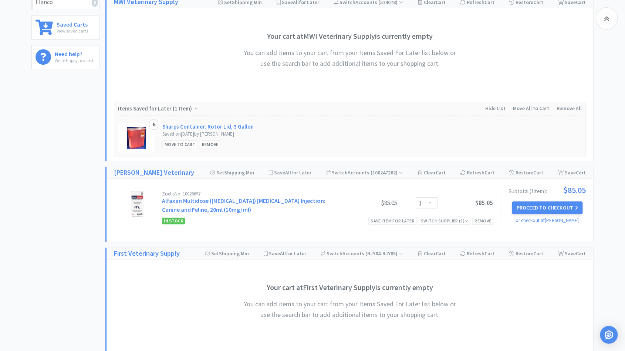
scroll to position [0, 0]
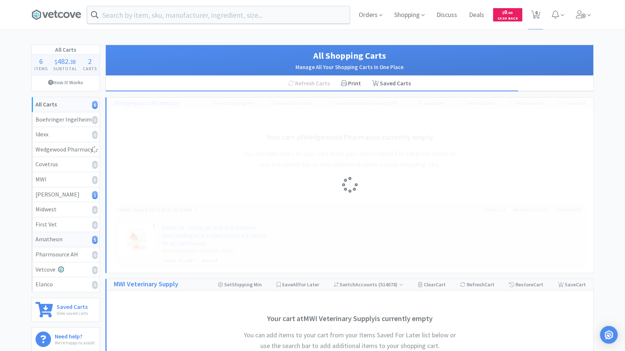
click at [66, 238] on div "Amatheon 5" at bounding box center [66, 240] width 60 height 10
select select "1"
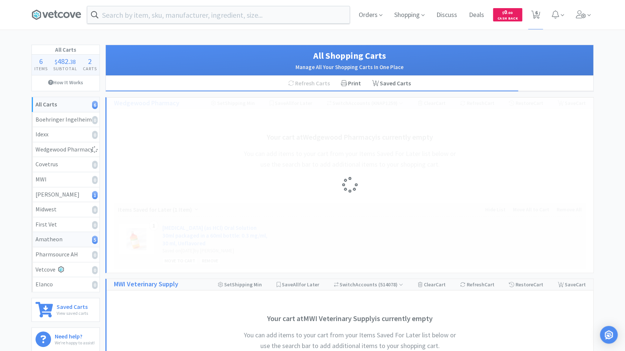
select select "1"
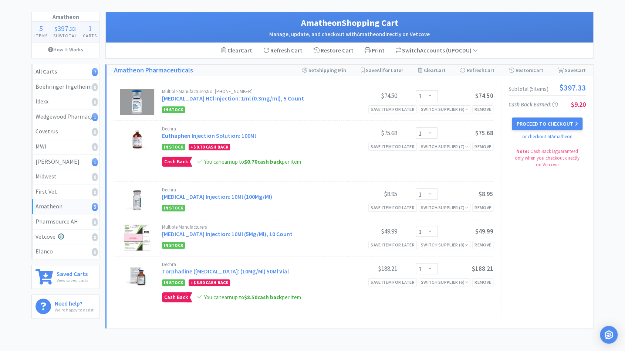
scroll to position [33, 0]
click at [434, 97] on select "Enter Quantity 1 2 3 4 5 6 7 8 9 10 11 12 13 14 15 16 17 18 19 20 Enter Quantity" at bounding box center [427, 95] width 22 height 11
click at [416, 90] on select "Enter Quantity 1 2 3 4 5 6 7 8 9 10 11 12 13 14 15 16 17 18 19 20 Enter Quantity" at bounding box center [427, 95] width 22 height 11
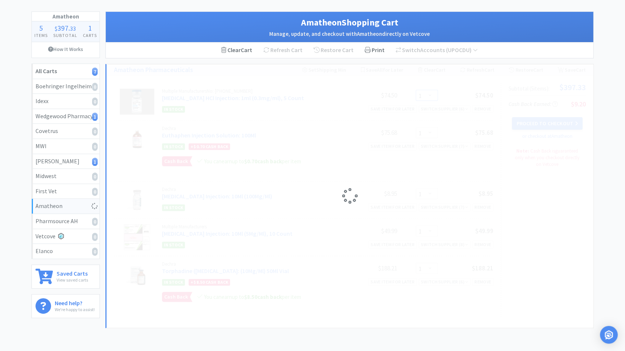
select select "2"
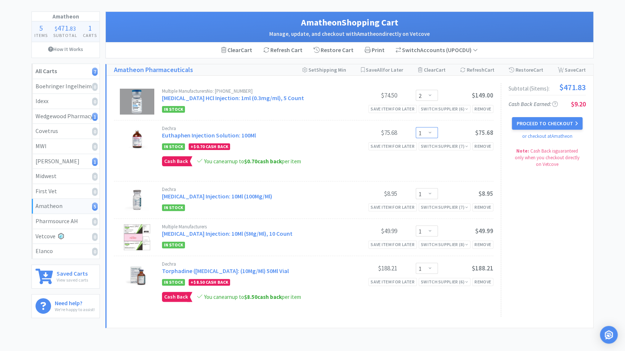
click at [432, 132] on select "Enter Quantity 1 2 3 4 5 6 7 8 9 10 11 12 13 14 15 16 17 18 19 20 Enter Quantity" at bounding box center [427, 132] width 22 height 11
click at [416, 127] on select "Enter Quantity 1 2 3 4 5 6 7 8 9 10 11 12 13 14 15 16 17 18 19 20 Enter Quantity" at bounding box center [427, 132] width 22 height 11
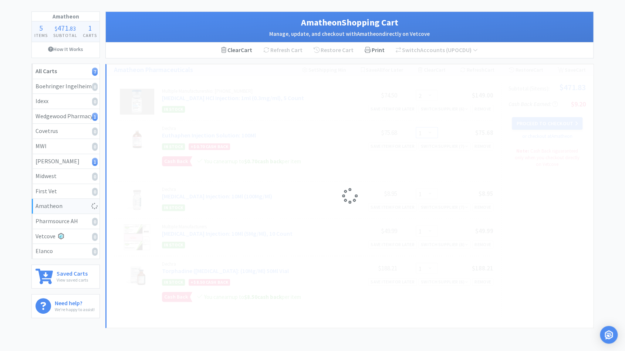
select select "2"
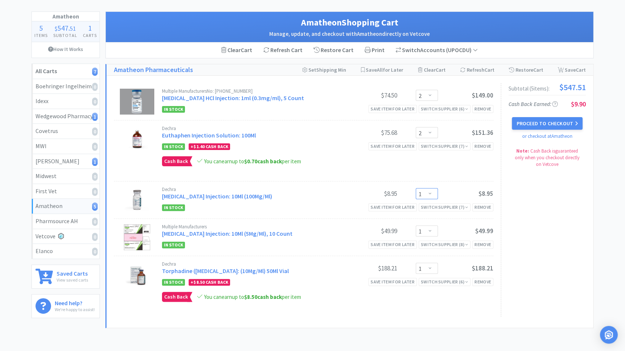
click at [433, 195] on select "Enter Quantity 1 2 3 4 5 6 7 8 9 10 11 12 13 14 15 16 17 18 19 20 Enter Quantity" at bounding box center [427, 193] width 22 height 11
click at [416, 188] on select "Enter Quantity 1 2 3 4 5 6 7 8 9 10 11 12 13 14 15 16 17 18 19 20 Enter Quantity" at bounding box center [427, 193] width 22 height 11
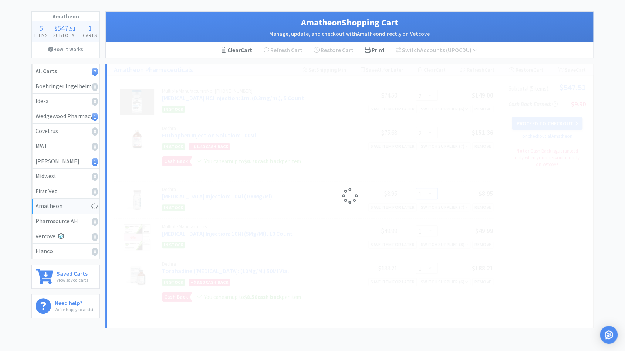
select select "2"
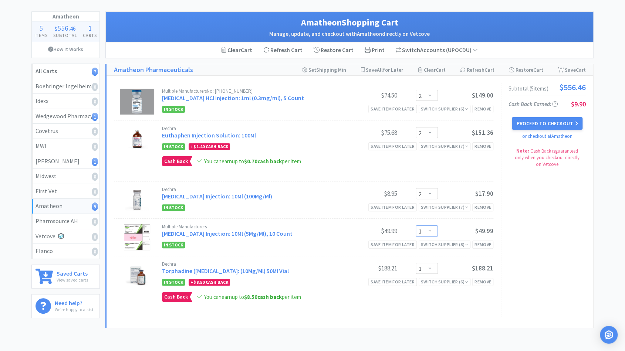
click at [433, 231] on select "Enter Quantity 1 2 3 4 5 6 7 8 9 10 11 12 13 14 15 16 17 18 19 20 Enter Quantity" at bounding box center [427, 231] width 22 height 11
click at [416, 226] on select "Enter Quantity 1 2 3 4 5 6 7 8 9 10 11 12 13 14 15 16 17 18 19 20 Enter Quantity" at bounding box center [427, 231] width 22 height 11
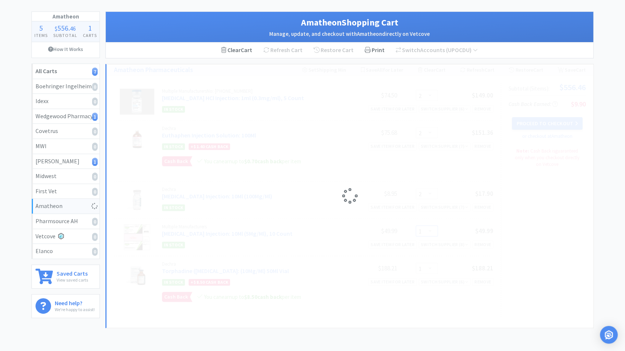
select select "2"
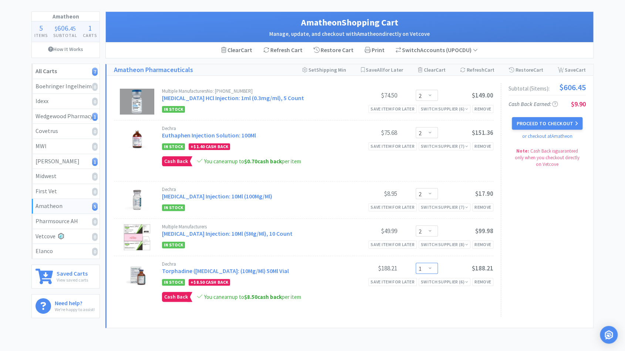
click at [432, 269] on select "Enter Quantity 1 2 3 4 5 6 7 8 9 10 11 12 13 14 15 16 17 18 19 20 Enter Quantity" at bounding box center [427, 268] width 22 height 11
click at [416, 263] on select "Enter Quantity 1 2 3 4 5 6 7 8 9 10 11 12 13 14 15 16 17 18 19 20 Enter Quantity" at bounding box center [427, 268] width 22 height 11
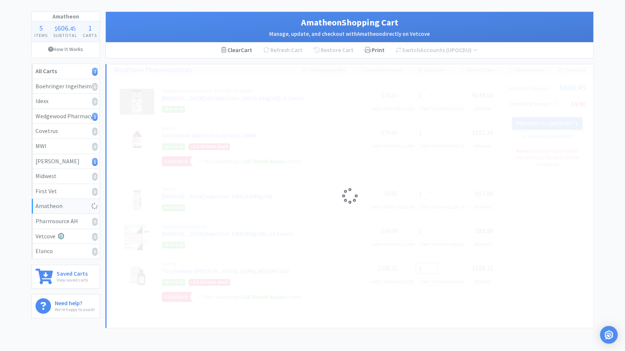
select select "2"
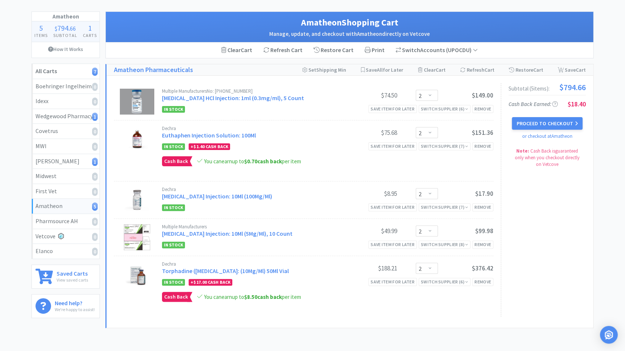
click at [427, 236] on div "Multiple Manufacturers [MEDICAL_DATA] Injection: 10Ml (5Mg/Ml), 10 Count $49.99…" at bounding box center [327, 231] width 331 height 15
click at [430, 226] on select "Enter Quantity 1 2 3 4 5 6 7 8 9 10 11 12 13 14 15 16 17 18 19 20 Enter Quantity" at bounding box center [427, 231] width 22 height 11
click at [416, 226] on select "Enter Quantity 1 2 3 4 5 6 7 8 9 10 11 12 13 14 15 16 17 18 19 20 Enter Quantity" at bounding box center [427, 231] width 22 height 11
click at [402, 244] on div "Save item for later" at bounding box center [392, 245] width 48 height 8
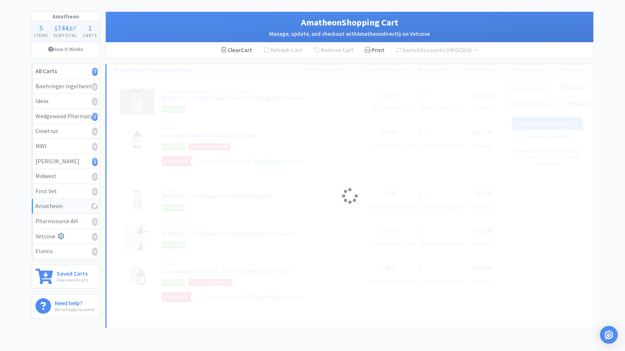
select select "2"
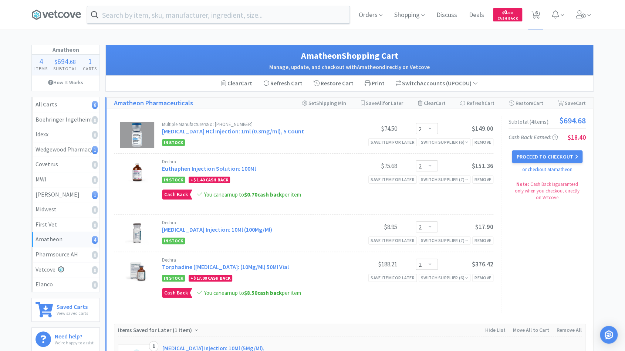
scroll to position [0, 0]
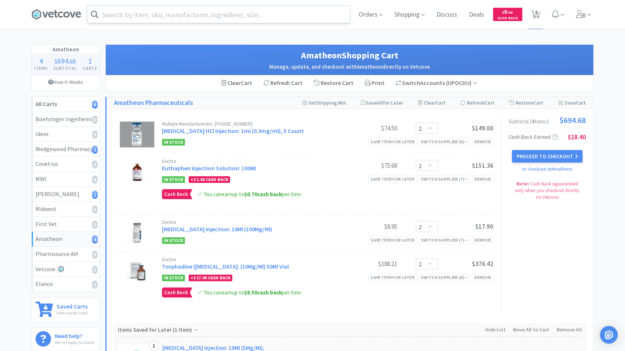
click at [195, 16] on input "text" at bounding box center [218, 14] width 262 height 17
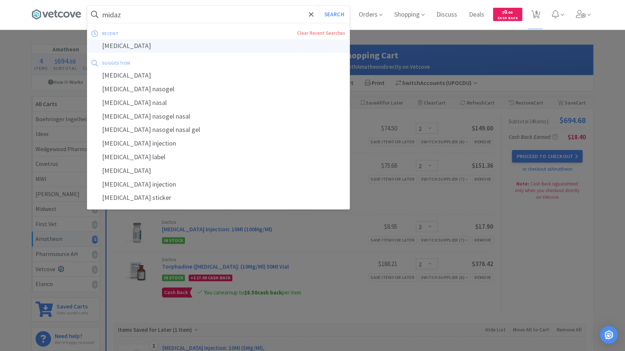
click at [177, 46] on div "[MEDICAL_DATA]" at bounding box center [218, 46] width 262 height 14
type input "[MEDICAL_DATA]"
select select "1"
select select "2"
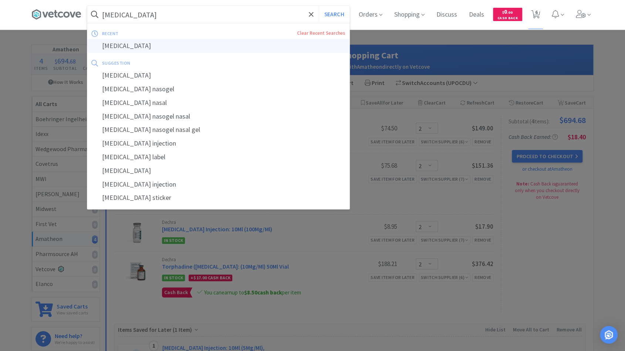
select select "2"
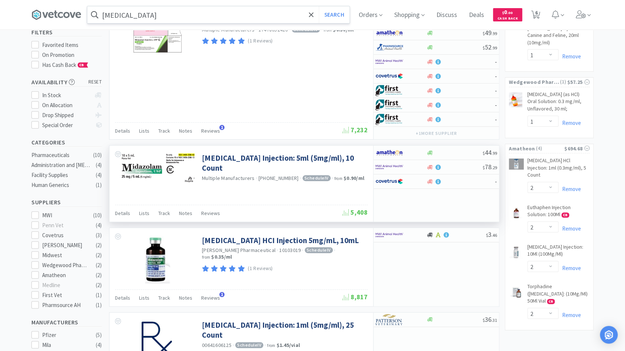
scroll to position [74, 0]
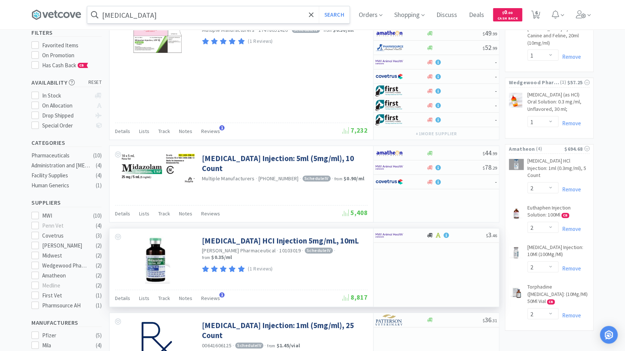
click at [413, 247] on div "$ 3 . 46" at bounding box center [436, 268] width 126 height 78
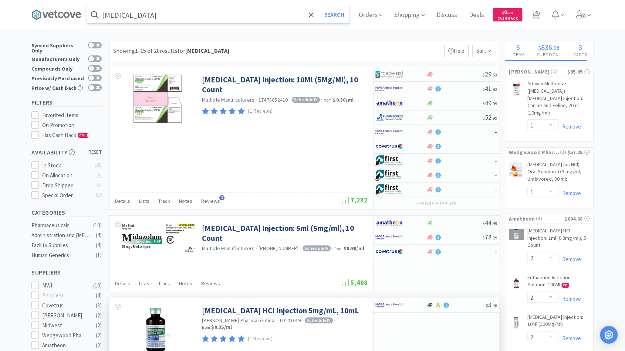
scroll to position [0, 0]
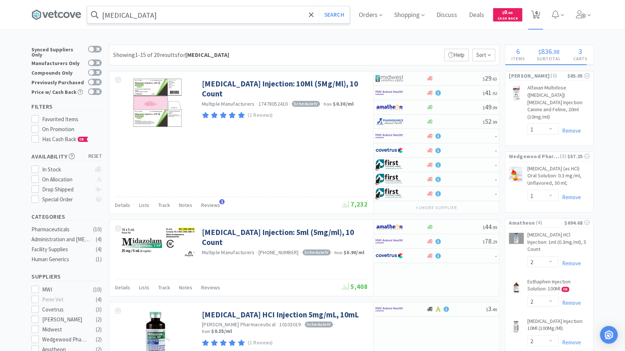
click at [540, 15] on icon at bounding box center [535, 15] width 9 height 8
select select "1"
select select "2"
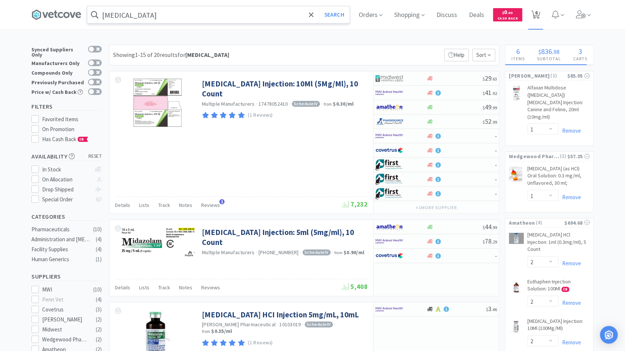
select select "2"
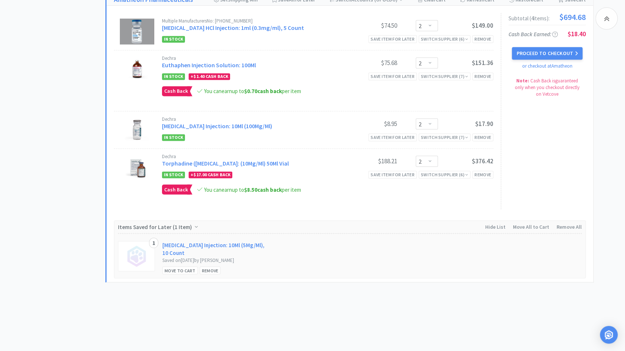
scroll to position [655, 0]
click at [188, 267] on div "Move to Cart" at bounding box center [180, 271] width 36 height 8
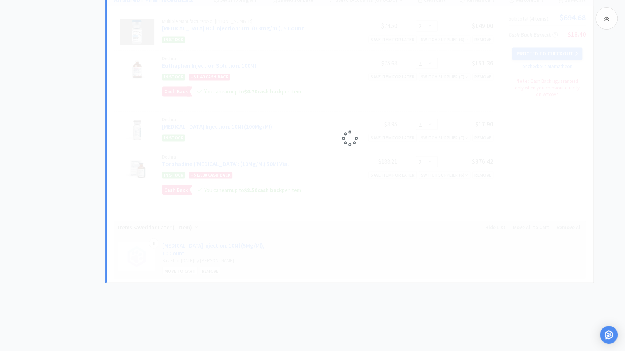
select select "1"
select select "2"
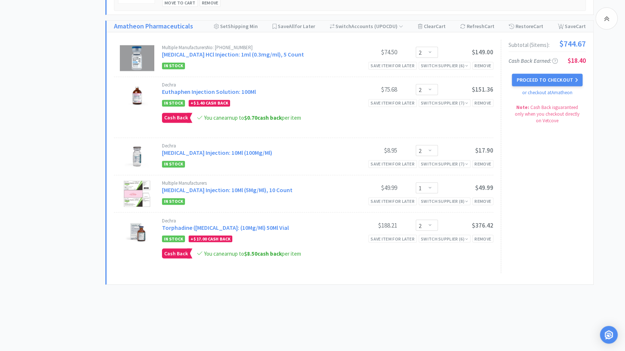
scroll to position [623, 0]
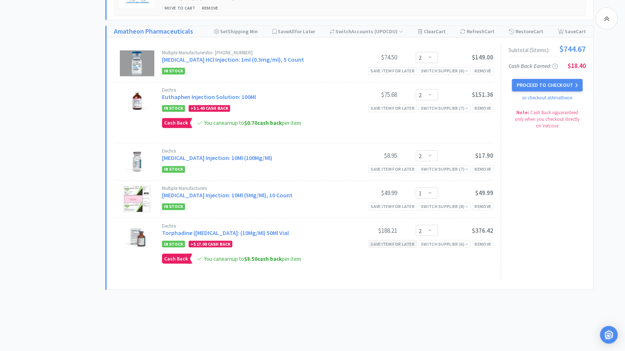
click at [386, 240] on div "Save item for later" at bounding box center [392, 244] width 48 height 8
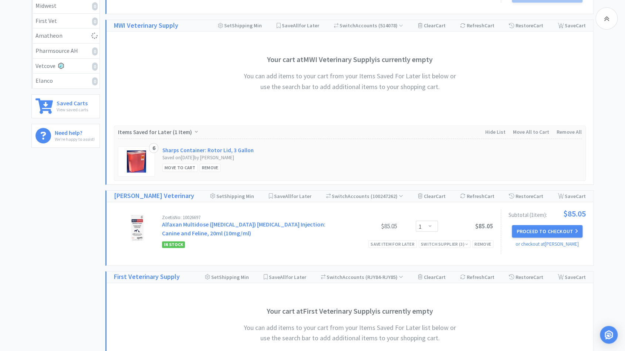
scroll to position [0, 0]
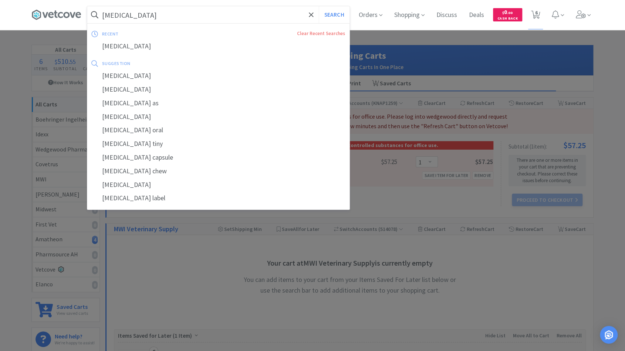
type input "[MEDICAL_DATA]"
click at [319, 6] on button "Search" at bounding box center [334, 14] width 31 height 17
select select "1"
select select "2"
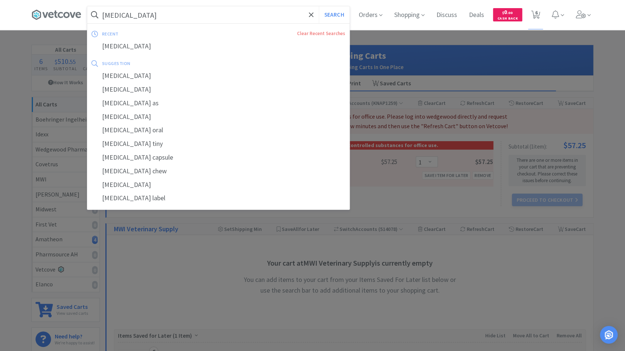
select select "2"
select select "1"
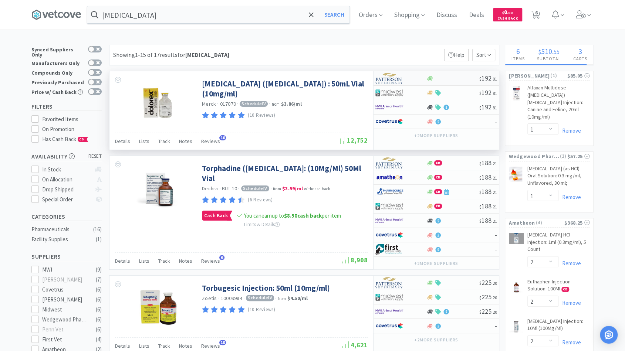
click at [438, 81] on div "$ 192 . 81" at bounding box center [436, 78] width 125 height 14
select select "1"
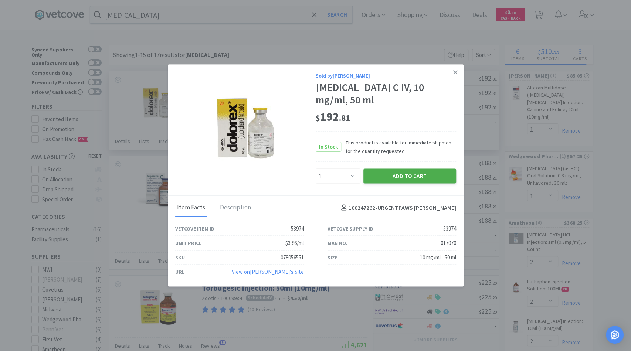
click at [389, 169] on button "Add to Cart" at bounding box center [410, 176] width 93 height 15
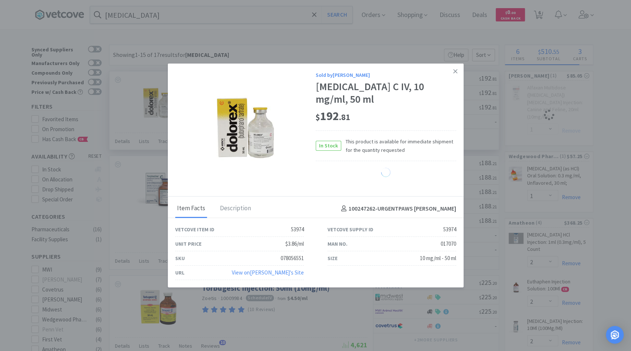
select select "1"
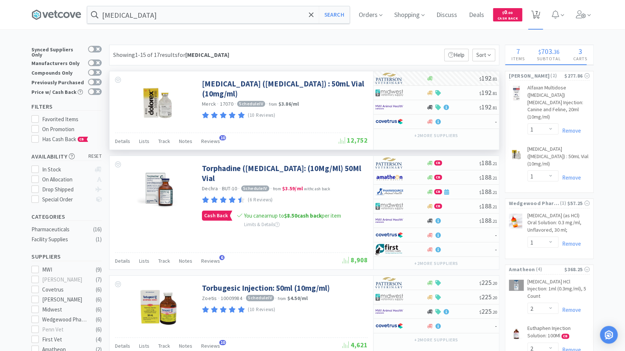
click at [540, 11] on icon at bounding box center [535, 15] width 9 height 8
select select "1"
select select "2"
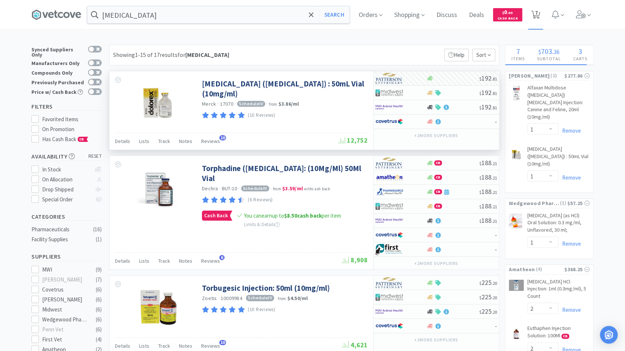
select select "2"
select select "1"
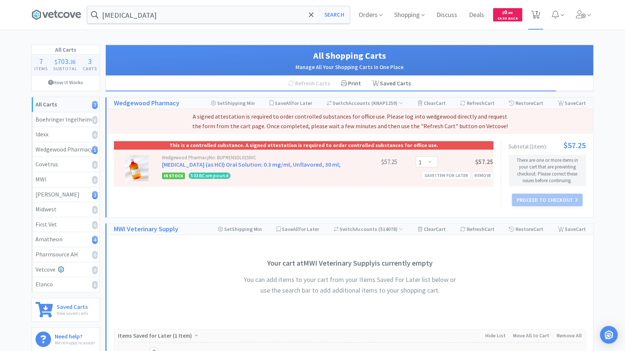
click at [536, 17] on span "7" at bounding box center [536, 13] width 3 height 30
click at [55, 101] on strong "All Carts" at bounding box center [46, 104] width 21 height 7
click at [54, 104] on strong "All Carts" at bounding box center [46, 104] width 21 height 7
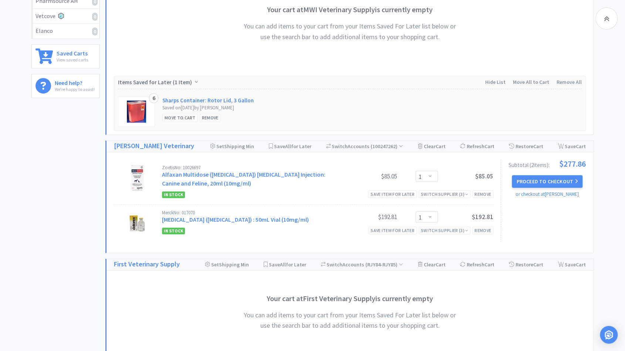
scroll to position [263, 0]
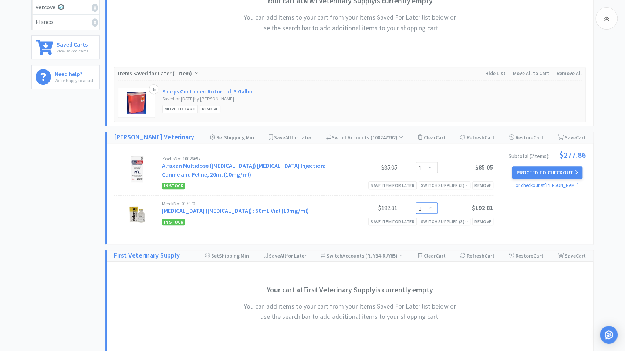
click at [431, 206] on select "Enter Quantity 1 2 3 4 5 6 7 8 9 10 11 12 13 14 15 16 17 18 19 20 Enter Quantity" at bounding box center [427, 208] width 22 height 11
click at [416, 203] on select "Enter Quantity 1 2 3 4 5 6 7 8 9 10 11 12 13 14 15 16 17 18 19 20 Enter Quantity" at bounding box center [427, 208] width 22 height 11
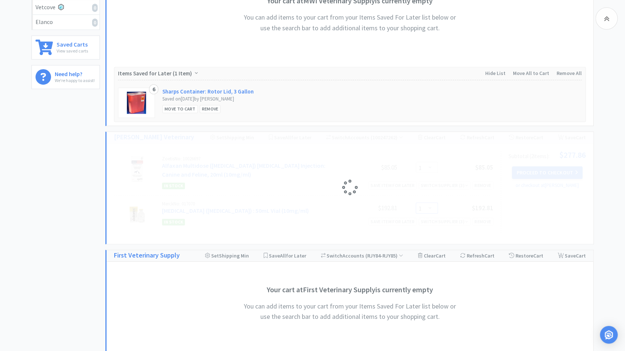
select select "2"
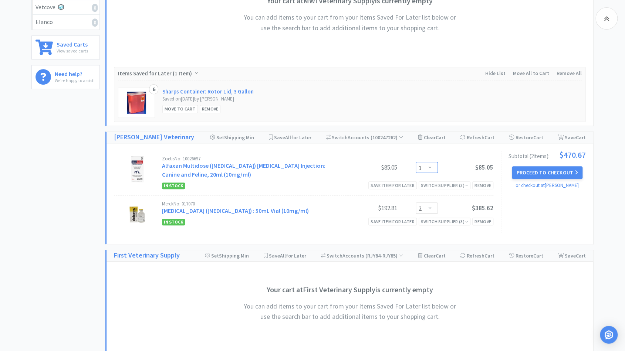
click at [433, 167] on select "Enter Quantity 1 2 3 4 5 6 7 8 9 10 11 12 13 14 15 16 17 18 19 20 Enter Quantity" at bounding box center [427, 167] width 22 height 11
click at [416, 162] on select "Enter Quantity 1 2 3 4 5 6 7 8 9 10 11 12 13 14 15 16 17 18 19 20 Enter Quantity" at bounding box center [427, 167] width 22 height 11
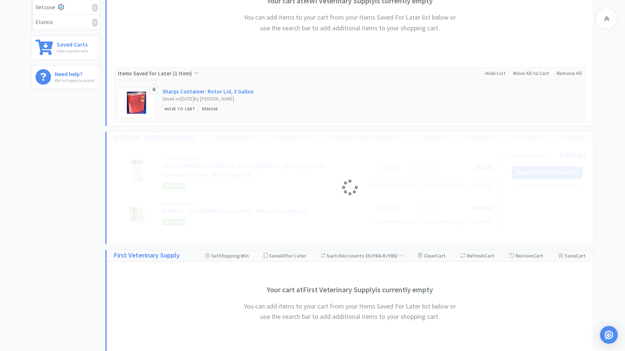
select select "2"
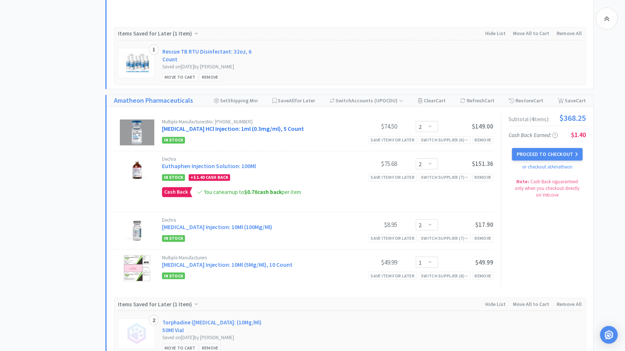
scroll to position [592, 0]
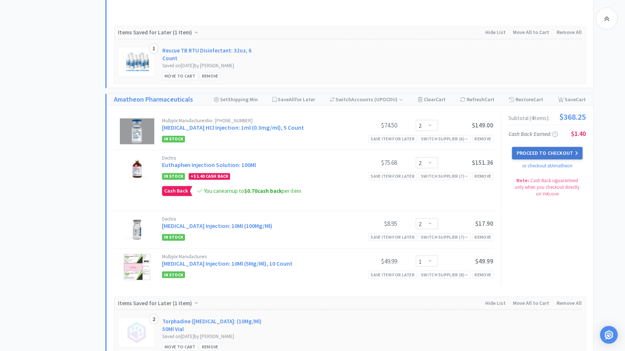
click at [522, 147] on button "Proceed to Checkout" at bounding box center [547, 153] width 70 height 13
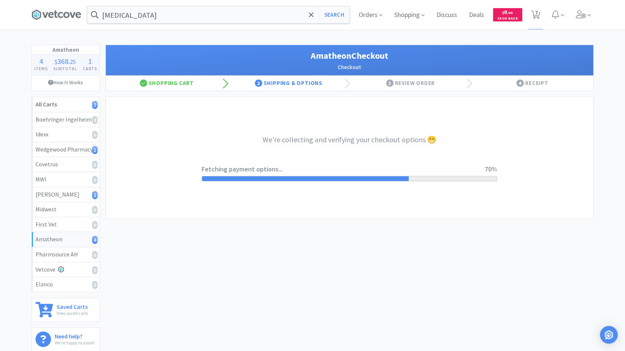
select select "21871"
select select "452537"
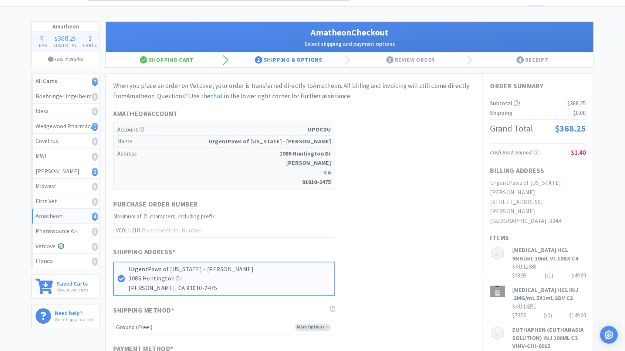
scroll to position [24, 0]
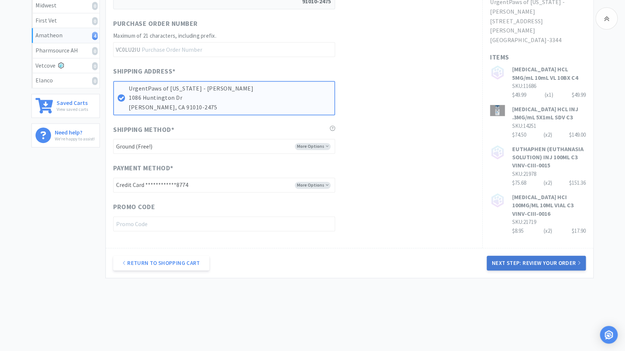
click at [558, 262] on button "Next Step: Review Your Order" at bounding box center [536, 263] width 99 height 15
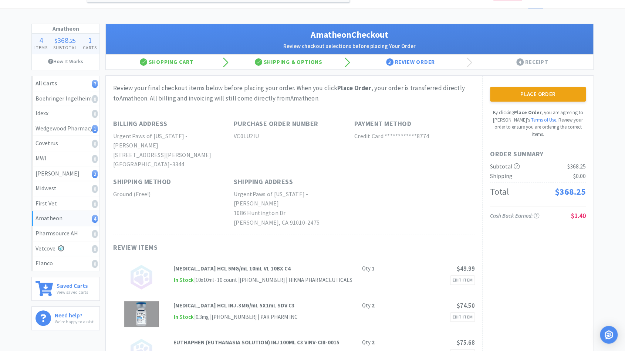
scroll to position [22, 0]
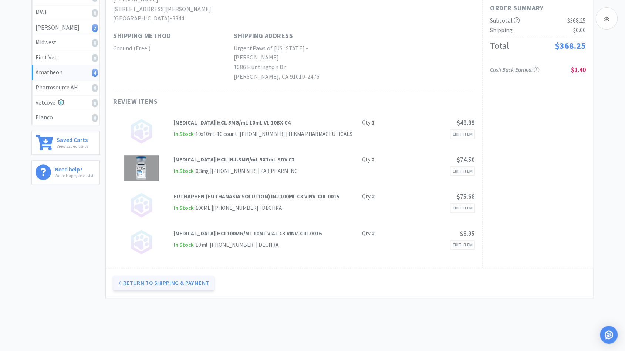
click at [199, 276] on button "Return to Shipping & Payment" at bounding box center [163, 283] width 101 height 15
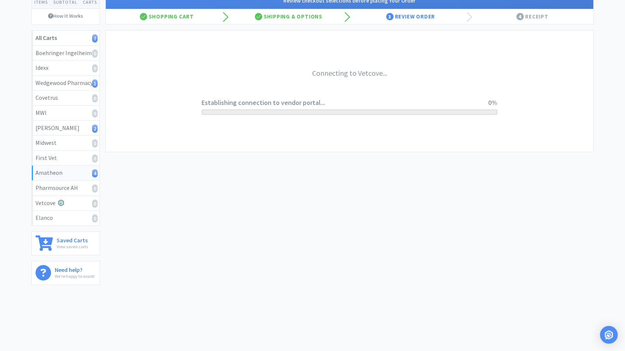
scroll to position [0, 0]
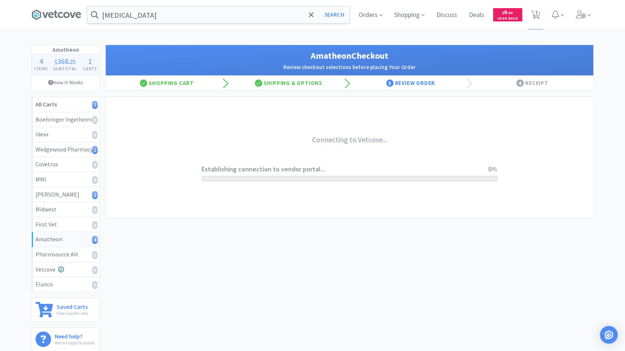
select select "21871"
select select "452537"
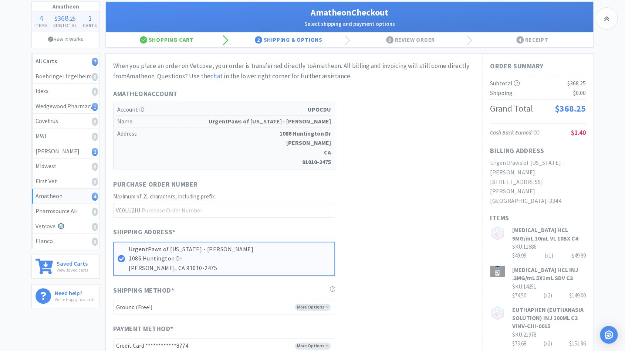
scroll to position [114, 0]
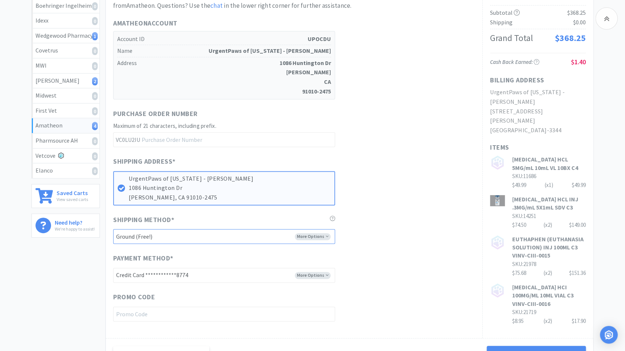
click at [193, 229] on select "-------- FedEx 2Day (Free!) Ground (Free!) Ground (Signature Required) ($17.60)…" at bounding box center [224, 236] width 222 height 15
select select "21874"
click at [113, 229] on select "-------- FedEx 2Day (Free!) Ground (Free!) Ground (Signature Required) ($17.60)…" at bounding box center [224, 236] width 222 height 15
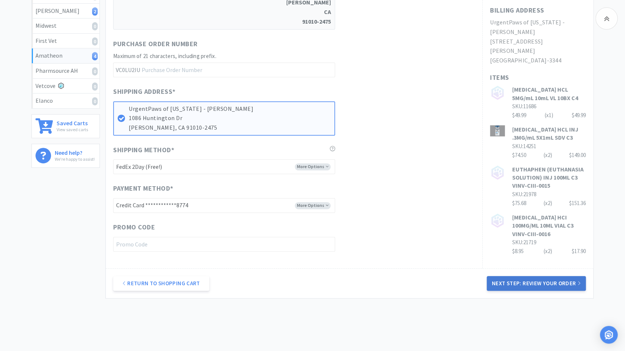
click at [554, 281] on button "Next Step: Review Your Order" at bounding box center [536, 283] width 99 height 15
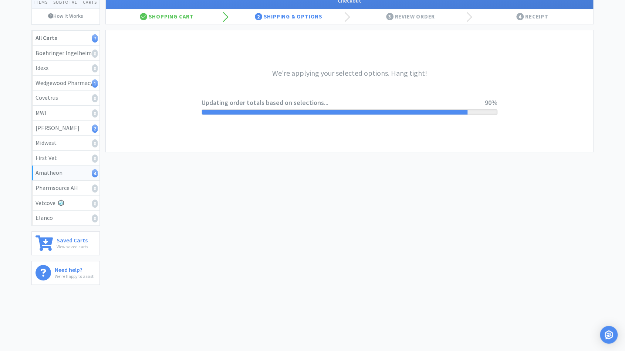
scroll to position [0, 0]
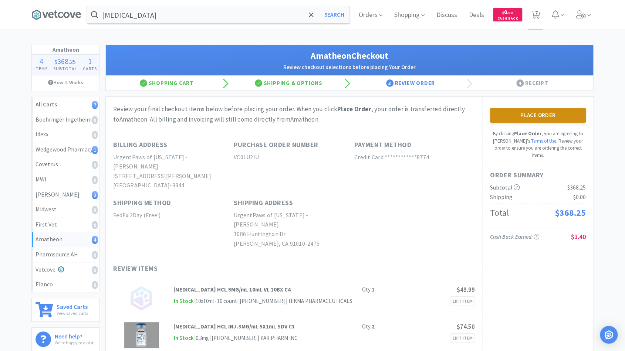
click at [539, 115] on button "Place Order" at bounding box center [538, 115] width 96 height 15
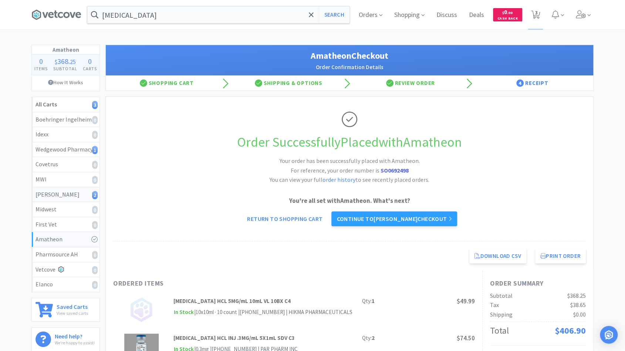
click at [54, 193] on div "[PERSON_NAME] 2" at bounding box center [66, 195] width 60 height 10
select select "2"
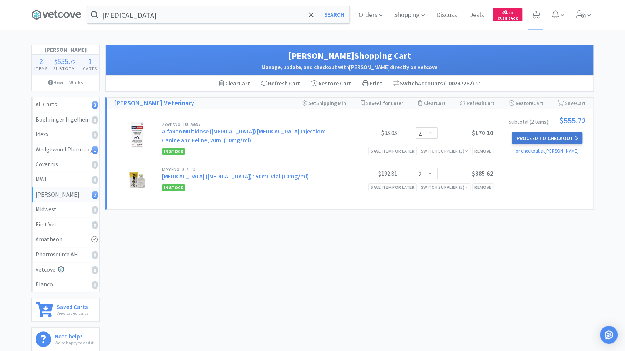
click at [529, 138] on button "Proceed to Checkout" at bounding box center [547, 138] width 70 height 13
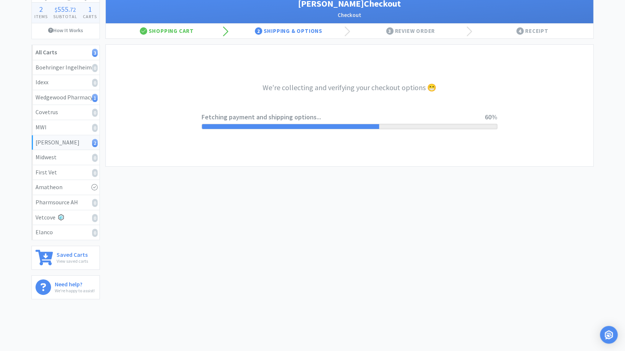
scroll to position [51, 0]
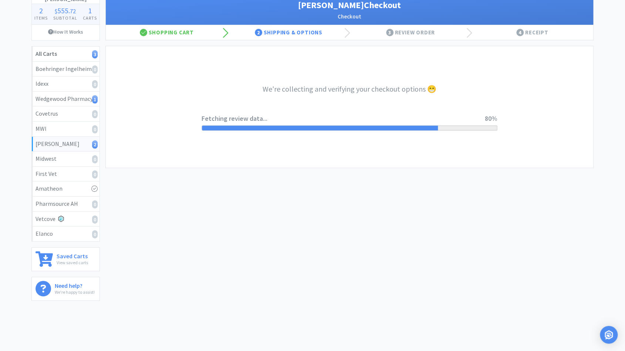
select select "1"
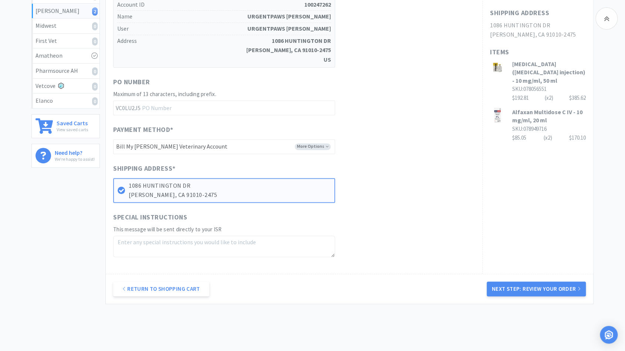
scroll to position [185, 0]
click at [514, 290] on button "Next Step: Review Your Order" at bounding box center [536, 288] width 99 height 15
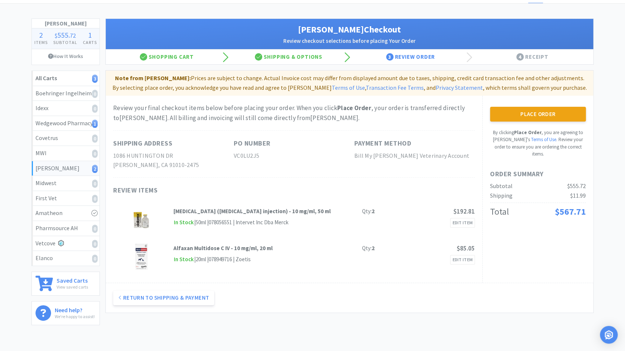
scroll to position [28, 0]
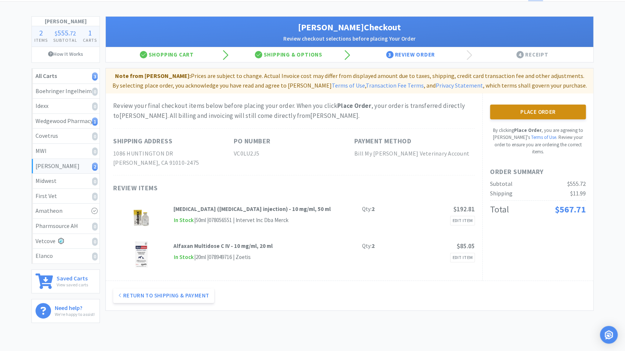
click at [512, 112] on button "Place Order" at bounding box center [538, 112] width 96 height 15
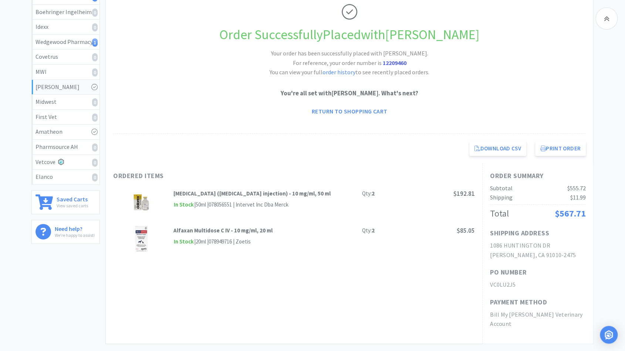
scroll to position [166, 0]
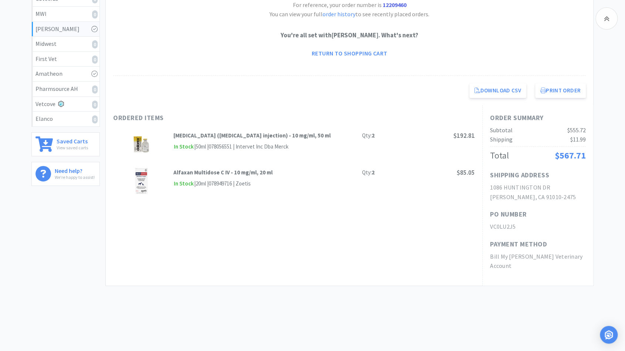
click at [325, 231] on div "Ordered Items [MEDICAL_DATA] ([MEDICAL_DATA] injection) - 10 mg/ml, 50 ml Qty: …" at bounding box center [294, 195] width 377 height 180
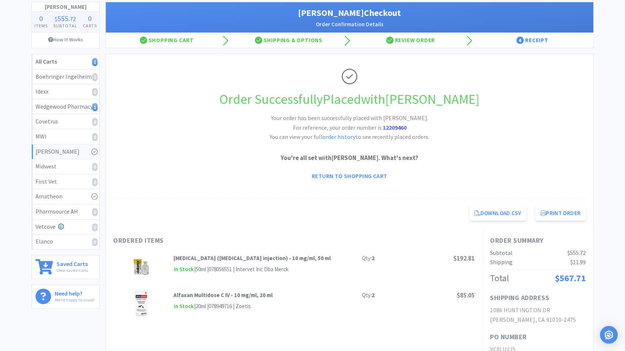
scroll to position [0, 0]
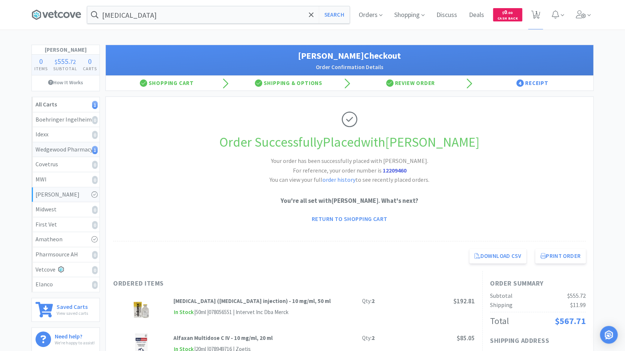
click at [54, 144] on link "Wedgewood Pharmacy 1" at bounding box center [66, 149] width 68 height 15
select select "1"
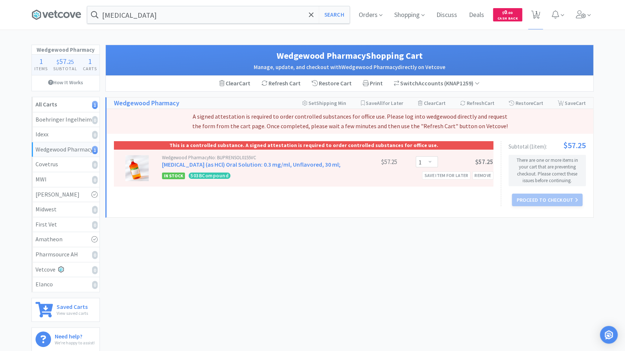
click at [363, 148] on div "This is a controlled substance. A signed attestation is required to order contr…" at bounding box center [303, 145] width 379 height 8
click at [330, 208] on div "This is a controlled substance. A signed attestation is required to order contr…" at bounding box center [350, 176] width 487 height 84
click at [460, 204] on div "This is a controlled substance. A signed attestation is required to order contr…" at bounding box center [307, 173] width 387 height 65
click at [371, 203] on div "This is a controlled substance. A signed attestation is required to order contr…" at bounding box center [307, 173] width 387 height 65
click at [252, 197] on div "This is a controlled substance. A signed attestation is required to order contr…" at bounding box center [307, 173] width 387 height 65
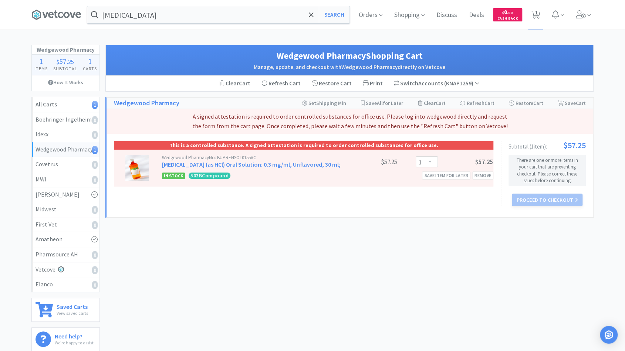
click at [351, 146] on div "This is a controlled substance. A signed attestation is required to order contr…" at bounding box center [303, 145] width 379 height 8
click at [356, 209] on div "This is a controlled substance. A signed attestation is required to order contr…" at bounding box center [350, 176] width 487 height 84
click at [441, 227] on div "Wedgewood Pharmacy Shopping Cart Manage, update, and checkout with Wedgewood Ph…" at bounding box center [349, 197] width 488 height 305
click at [464, 228] on div "Wedgewood Pharmacy Shopping Cart Manage, update, and checkout with Wedgewood Ph…" at bounding box center [349, 197] width 488 height 305
click at [550, 174] on div "There are one or more items in your cart that are preventing checkout. Please c…" at bounding box center [510, 172] width 111 height 33
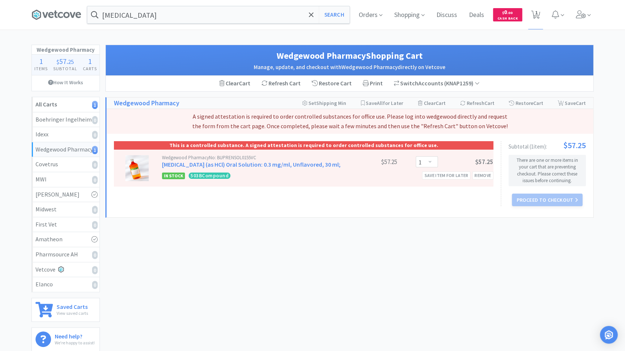
click at [263, 240] on div "Wedgewood Pharmacy Shopping Cart Manage, update, and checkout with Wedgewood Ph…" at bounding box center [349, 197] width 488 height 305
click at [226, 247] on div "Wedgewood Pharmacy Shopping Cart Manage, update, and checkout with Wedgewood Ph…" at bounding box center [349, 197] width 488 height 305
click at [170, 316] on div "Wedgewood Pharmacy Shopping Cart Manage, update, and checkout with Wedgewood Ph…" at bounding box center [349, 197] width 488 height 305
